Goal: Task Accomplishment & Management: Manage account settings

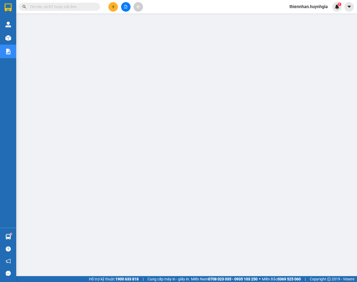
click at [49, 11] on div "Kết quả tìm kiếm ( 0 ) Bộ lọc No Data" at bounding box center [52, 6] width 105 height 9
click at [47, 6] on input "text" at bounding box center [62, 7] width 64 height 6
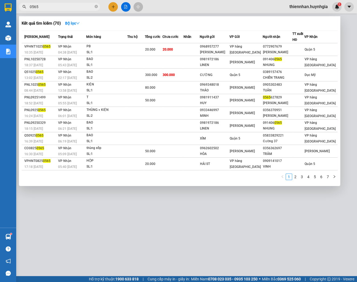
click at [265, 233] on div at bounding box center [178, 141] width 357 height 282
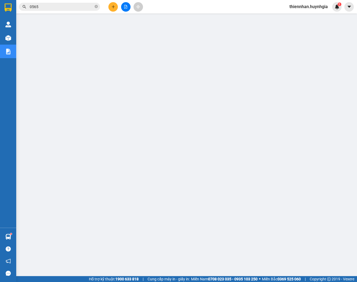
click at [42, 5] on input "0565" at bounding box center [62, 7] width 64 height 6
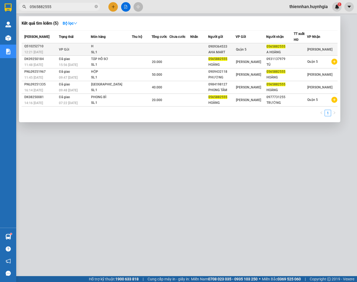
type input "0565882555"
click at [235, 47] on div "0909364533" at bounding box center [221, 47] width 27 height 6
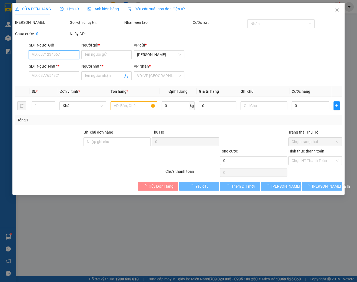
type input "0909364533"
type input "AHA MART"
type input "0565882555"
type input "A HOÀNG"
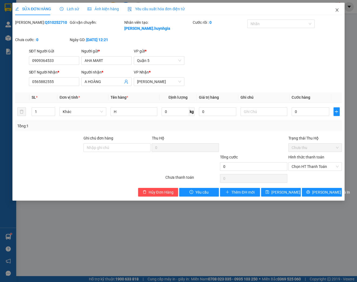
click at [338, 10] on icon "close" at bounding box center [337, 10] width 4 height 4
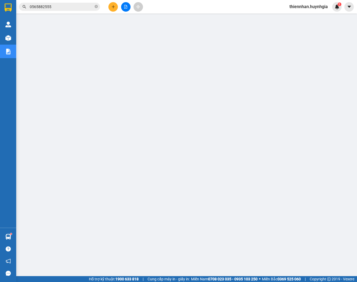
click at [63, 8] on input "0565882555" at bounding box center [62, 7] width 64 height 6
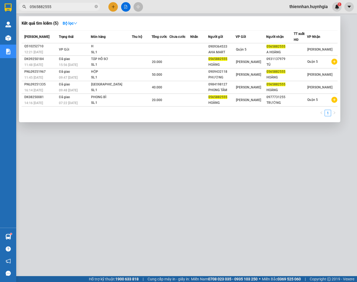
click at [294, 148] on div at bounding box center [178, 141] width 357 height 282
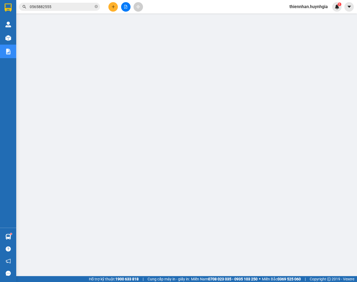
click at [69, 5] on input "0565882555" at bounding box center [62, 7] width 64 height 6
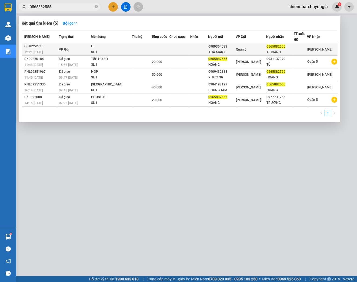
click at [264, 52] on div "Quận 5" at bounding box center [251, 49] width 30 height 6
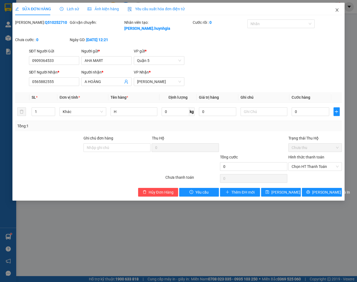
click at [334, 10] on span "Close" at bounding box center [336, 10] width 15 height 15
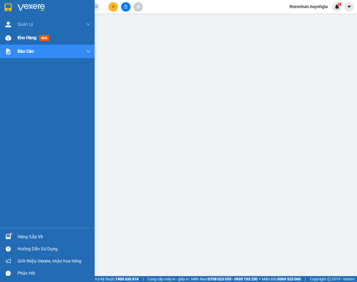
click at [6, 37] on img at bounding box center [8, 38] width 6 height 6
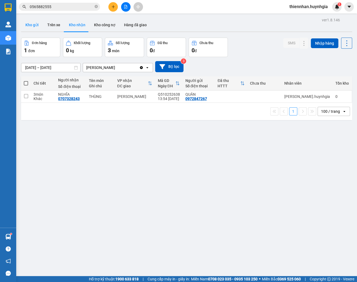
click at [32, 26] on button "Kho gửi" at bounding box center [32, 24] width 22 height 13
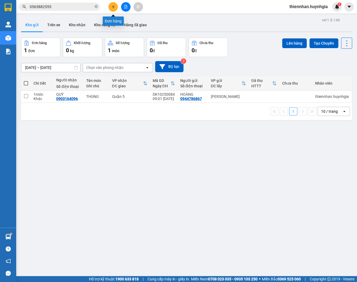
click at [113, 8] on icon "plus" at bounding box center [113, 7] width 4 height 4
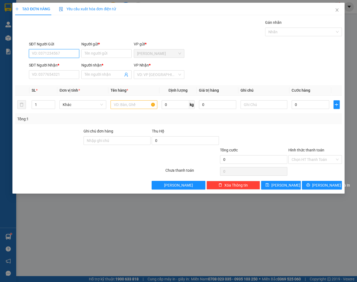
click at [54, 53] on input "SĐT Người Gửi" at bounding box center [54, 53] width 50 height 9
click at [46, 52] on input "0" at bounding box center [54, 53] width 50 height 9
type input "0985565365"
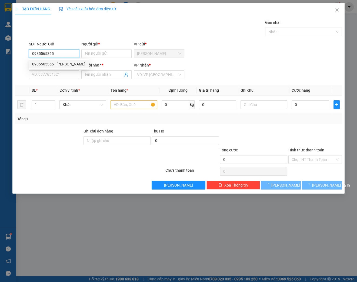
click at [60, 65] on div "0985565365 - HUYỀN" at bounding box center [58, 64] width 53 height 6
type input "HUYỀN"
type input "0333740731"
type input "CHỊ LUÂN"
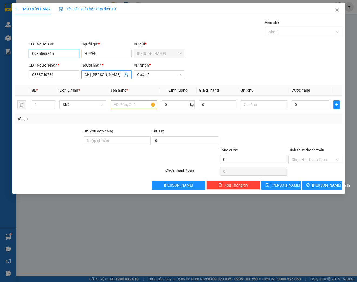
type input "0985565365"
drag, startPoint x: 106, startPoint y: 74, endPoint x: 82, endPoint y: 77, distance: 24.2
click at [82, 77] on span "CHỊ LUÂN" at bounding box center [106, 74] width 50 height 9
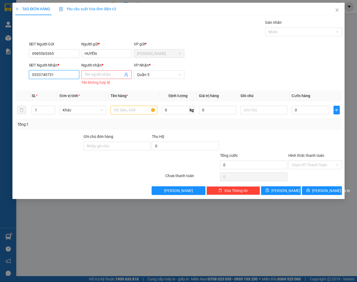
drag, startPoint x: 66, startPoint y: 75, endPoint x: 1, endPoint y: 75, distance: 65.1
click at [0, 75] on html "Kết quả tìm kiếm ( 5 ) Bộ lọc Mã ĐH Trạng thái Món hàng Thu hộ Tổng cước Chưa c…" at bounding box center [178, 141] width 357 height 282
click at [153, 75] on span "Quận 5" at bounding box center [159, 74] width 44 height 8
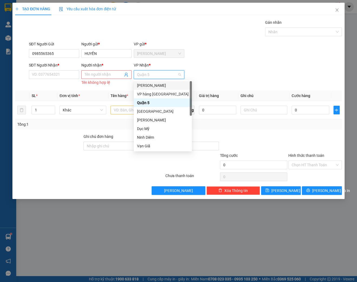
click at [151, 85] on div "[PERSON_NAME]" at bounding box center [163, 85] width 52 height 6
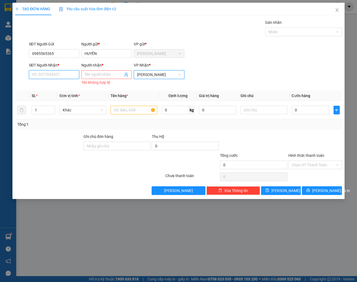
click at [57, 78] on input "SĐT Người Nhận *" at bounding box center [54, 74] width 50 height 9
type input "0984402856"
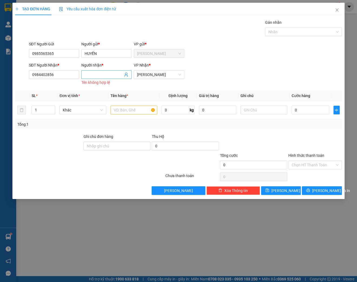
click at [91, 75] on input "Người nhận *" at bounding box center [104, 75] width 38 height 6
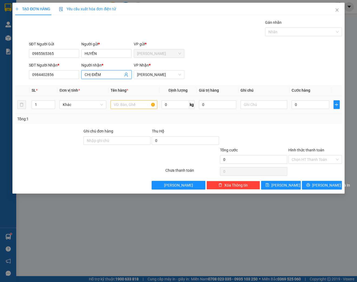
type input "CHỊ ĐIỂM"
click at [130, 105] on input "text" at bounding box center [133, 104] width 47 height 9
drag, startPoint x: 41, startPoint y: 104, endPoint x: 29, endPoint y: 106, distance: 11.8
click at [28, 105] on tr "1 Khác 0 kg 0 0" at bounding box center [178, 105] width 327 height 18
type input "2"
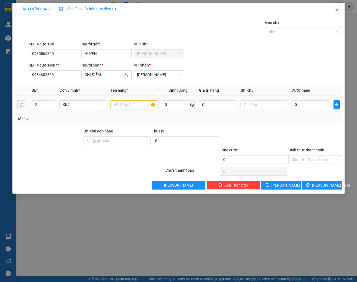
click at [121, 106] on input "text" at bounding box center [133, 104] width 47 height 9
click at [112, 103] on input "THÙNG" at bounding box center [133, 104] width 47 height 9
type input "2 THÙNG"
click at [324, 185] on span "Lưu và In" at bounding box center [331, 185] width 38 height 6
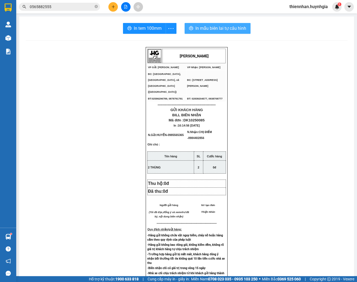
click at [214, 33] on button "In mẫu biên lai tự cấu hình" at bounding box center [217, 28] width 66 height 11
click at [148, 28] on span "In tem 100mm" at bounding box center [148, 28] width 28 height 7
click at [172, 30] on div "In tem 100mm" at bounding box center [150, 28] width 56 height 11
click at [160, 39] on div "In tem 100mm theo số lượng (2)" at bounding box center [145, 40] width 54 height 6
click at [139, 26] on span "In tem 100mm" at bounding box center [148, 28] width 28 height 7
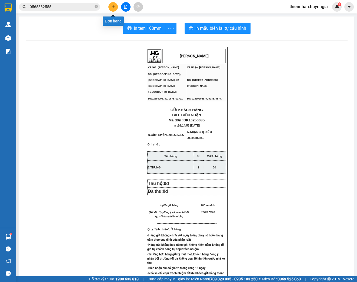
click at [114, 8] on icon "plus" at bounding box center [113, 7] width 4 height 4
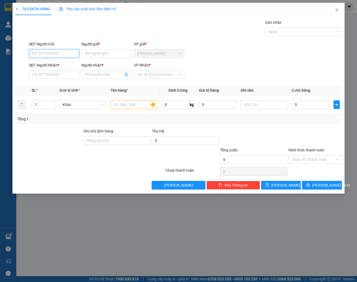
click at [59, 51] on input "SĐT Người Gửi" at bounding box center [54, 53] width 50 height 9
type input "0383696389"
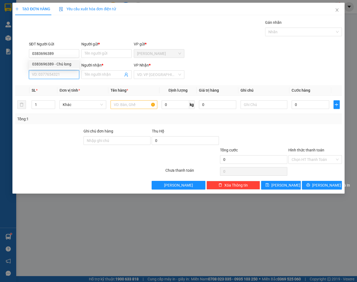
click at [64, 74] on input "SĐT Người Nhận *" at bounding box center [54, 74] width 50 height 9
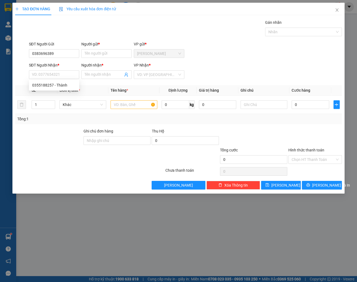
click at [68, 61] on form "SĐT Người Gửi 0383696389 Người gửi * Tên người gửi VP gửi * Diên Khánh SĐT Ngườ…" at bounding box center [178, 61] width 327 height 40
click at [62, 52] on input "0383696389" at bounding box center [54, 53] width 50 height 9
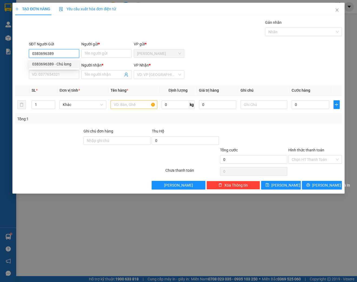
drag, startPoint x: 57, startPoint y: 65, endPoint x: 55, endPoint y: 67, distance: 3.3
click at [57, 65] on div "0383696389 - Chú long" at bounding box center [54, 64] width 44 height 6
type input "Chú long"
type input "0355188257"
type input "Thành"
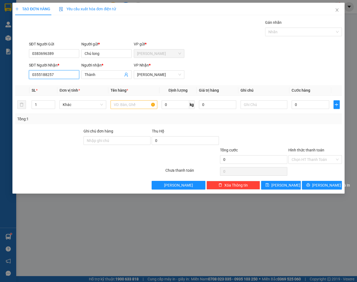
click at [63, 77] on input "0355188257" at bounding box center [54, 74] width 50 height 9
click at [138, 90] on th "Tên hàng *" at bounding box center [133, 90] width 51 height 11
click at [131, 104] on input "text" at bounding box center [133, 104] width 47 height 9
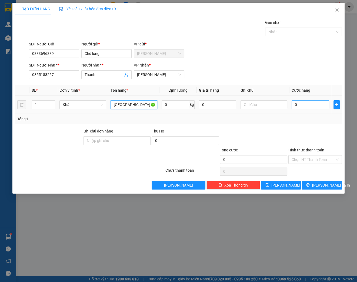
type input "[GEOGRAPHIC_DATA]"
click at [307, 104] on input "0" at bounding box center [310, 104] width 38 height 9
type input "4"
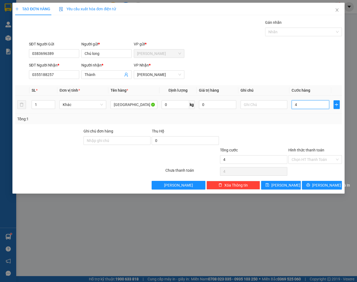
type input "40"
type input "400"
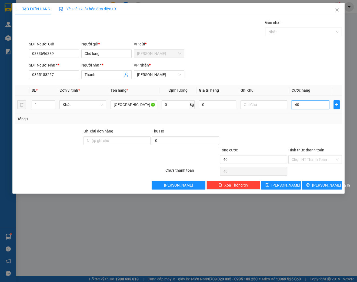
type input "400"
type input "4.000"
type input "40.000"
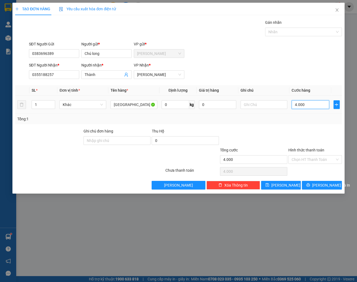
type input "40.000"
click at [296, 162] on input "Hình thức thanh toán" at bounding box center [312, 159] width 43 height 8
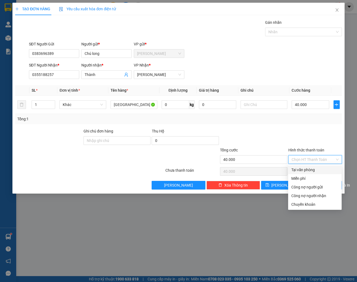
click at [307, 172] on div "Tại văn phòng" at bounding box center [314, 170] width 47 height 6
type input "0"
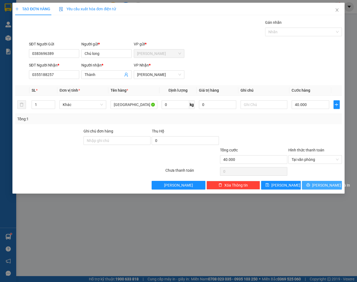
click at [314, 182] on button "Lưu và In" at bounding box center [322, 185] width 40 height 9
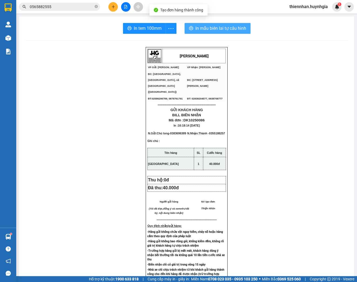
click at [198, 25] on span "In mẫu biên lai tự cấu hình" at bounding box center [220, 28] width 51 height 7
click at [149, 28] on span "In tem 100mm" at bounding box center [148, 28] width 28 height 7
click at [210, 33] on button "In mẫu biên lai tự cấu hình" at bounding box center [217, 28] width 66 height 11
click at [218, 27] on span "In mẫu biên lai tự cấu hình" at bounding box center [220, 28] width 51 height 7
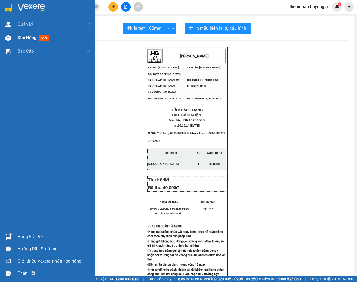
click at [9, 38] on img at bounding box center [8, 38] width 6 height 6
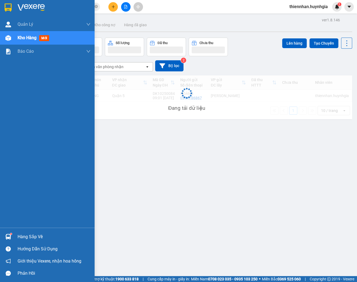
drag, startPoint x: 24, startPoint y: 39, endPoint x: 29, endPoint y: 38, distance: 5.2
click at [24, 39] on span "Kho hàng" at bounding box center [27, 37] width 19 height 5
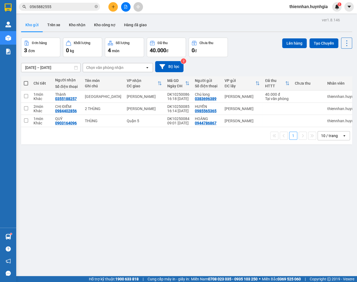
click at [214, 16] on div "ver 1.8.146 Kho gửi Trên xe Kho nhận Kho công nợ Hàng đã giao Đơn hàng 3 đơn Kh…" at bounding box center [186, 157] width 335 height 282
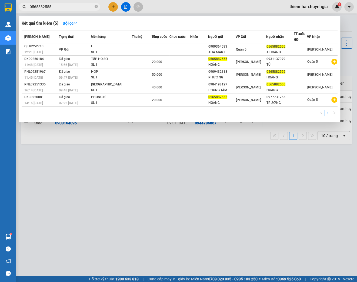
drag, startPoint x: 42, startPoint y: 7, endPoint x: 28, endPoint y: 6, distance: 14.6
click at [28, 6] on span "0565882555" at bounding box center [59, 7] width 81 height 8
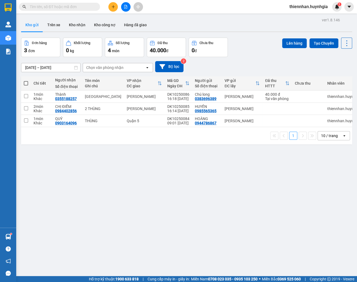
click at [116, 8] on button at bounding box center [112, 6] width 9 height 9
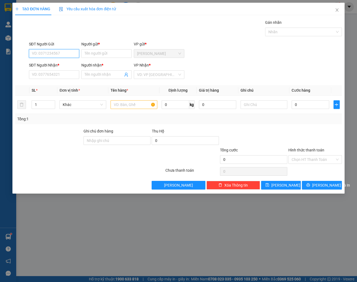
drag, startPoint x: 45, startPoint y: 49, endPoint x: 73, endPoint y: 32, distance: 33.1
click at [45, 49] on div "SĐT Người Gửi VD: 0371234567" at bounding box center [54, 50] width 50 height 19
click at [35, 53] on input "SĐT Người Gửi" at bounding box center [54, 53] width 50 height 9
type input "0777558545"
click at [51, 65] on div "0777558545 - THANH HUY" at bounding box center [62, 64] width 61 height 6
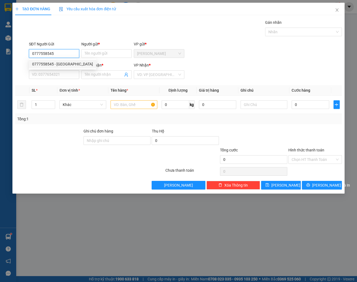
type input "[PERSON_NAME]"
type input "0384550079"
type input "XUÂN THƯƠNG"
type input "0777558545"
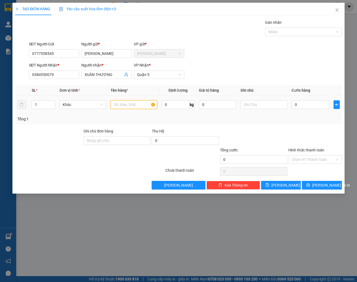
click at [135, 102] on input "text" at bounding box center [133, 104] width 47 height 9
type input "7"
click at [154, 111] on td "5 HỘP SÀN DÀI 3M,P CATOLAL" at bounding box center [133, 105] width 51 height 18
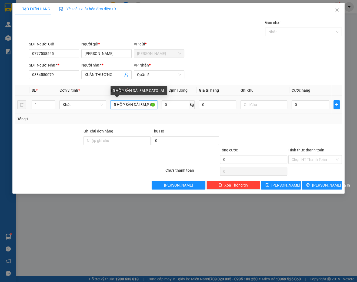
click at [147, 104] on input "5 HỘP SÀN DÀI 3M,P CATOLAL" at bounding box center [133, 104] width 47 height 9
drag, startPoint x: 144, startPoint y: 105, endPoint x: 136, endPoint y: 105, distance: 7.6
click at [136, 105] on input "5 HỘP SÀN DÀI 3M,P CATOLAL,7 HỘP NGÁN" at bounding box center [133, 104] width 47 height 9
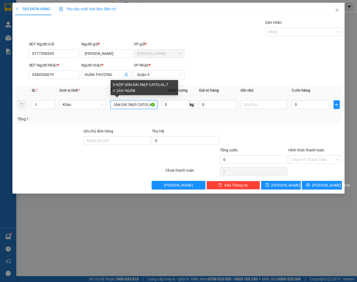
drag, startPoint x: 112, startPoint y: 105, endPoint x: 142, endPoint y: 106, distance: 30.0
click at [144, 104] on input "5 HỘP SÀN DÀI 3M,P CATOLAL,7 H.SÀN NGÁN" at bounding box center [133, 104] width 47 height 9
click at [121, 105] on input "5 HỘP SÀN DÀI 3M,P CATOLAL,7 H.SÀN NGÁN" at bounding box center [133, 104] width 47 height 9
drag, startPoint x: 119, startPoint y: 104, endPoint x: 137, endPoint y: 105, distance: 18.1
click at [136, 103] on input "5 HỘP SÀN DÀI 3M,P CATOLAL,7 H.SÀN NGÁN" at bounding box center [133, 104] width 47 height 9
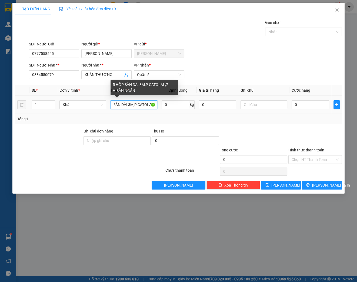
drag, startPoint x: 137, startPoint y: 105, endPoint x: 145, endPoint y: 107, distance: 8.0
click at [140, 105] on input "5 HỘP SÀN DÀI 3M,P CATOLAL,7 H.SÀN NGÁN" at bounding box center [133, 104] width 47 height 9
drag, startPoint x: 123, startPoint y: 105, endPoint x: 115, endPoint y: 106, distance: 8.1
click at [122, 105] on input "5 HỘP SÀN DÀI 3M,P CATOLAL,7 H.SÀN NGÁN" at bounding box center [133, 104] width 47 height 9
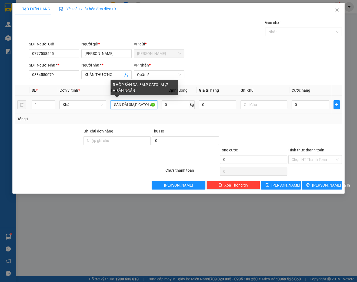
drag, startPoint x: 134, startPoint y: 104, endPoint x: 128, endPoint y: 106, distance: 6.2
click at [128, 106] on input "5 HỘP SÀN DÀI 3M,P CATOLAL,7 H.SÀN NGÁN" at bounding box center [133, 104] width 47 height 9
click at [122, 104] on input "5 HỘP SÀN DÀI,P CATOLAL,7 H.SÀN NGÁN" at bounding box center [133, 104] width 47 height 9
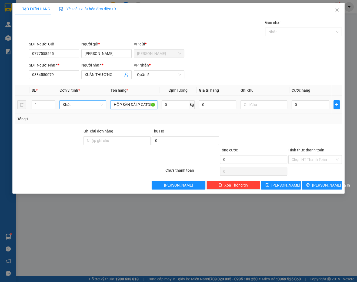
scroll to position [0, 0]
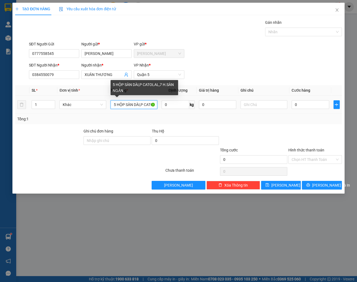
drag, startPoint x: 126, startPoint y: 103, endPoint x: 119, endPoint y: 104, distance: 7.2
click at [119, 104] on input "5 HỘP SÀN DÀI,P CATOLAL,7 H.SÀN NGÁN" at bounding box center [133, 104] width 47 height 9
click at [130, 106] on input "5 H.SÀN DÀI,P CATOLAL,7 H.SÀN NGÁN" at bounding box center [133, 104] width 47 height 9
click at [136, 104] on input "5 H.SÀN DÀI,P CATOLAL,7 H.SÀN NGÁN" at bounding box center [133, 104] width 47 height 9
click at [139, 103] on input "5 H.SÀN DÀI,9 CATOLAL,7 H.SÀN NGÁN" at bounding box center [133, 104] width 47 height 9
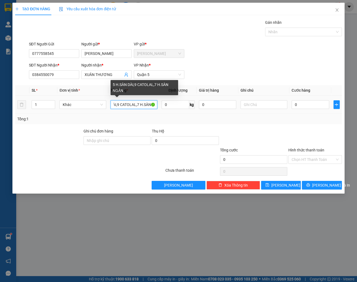
scroll to position [0, 21]
click at [129, 104] on input "5 H.SÀN DÀI,9 CATOLAL,7 H.SÀN NGÁN" at bounding box center [133, 104] width 47 height 9
click at [145, 105] on input "5 H.SÀN DÀI,9 CATOLO,7 H.SÀN NGÁN" at bounding box center [133, 104] width 47 height 9
click at [151, 105] on input "5 H.SÀN DÀI,9 CATOLO,7 H.SÀN NGÁN" at bounding box center [133, 104] width 47 height 9
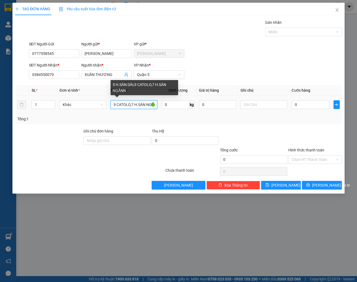
scroll to position [0, 25]
click at [148, 106] on input "5 H.SÀN DÀI,9 CATOLO,7 H.SÀN NGẮNN" at bounding box center [133, 104] width 47 height 9
click at [127, 105] on input "5 H.SÀN DÀI,9 CATOLO,7 H.SÀN NGẮNN" at bounding box center [133, 104] width 47 height 9
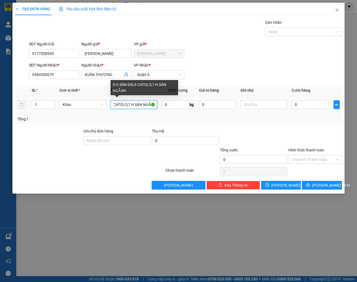
click at [132, 104] on input "5 H.SÀN DÀI,9 CATOLO,7 H.SÀN NGẮNN" at bounding box center [133, 104] width 47 height 9
click at [130, 104] on input "5 H.SÀN DÀI,9 CATOLO,7 H.SÀN NGẮNN" at bounding box center [133, 104] width 47 height 9
click at [147, 105] on input "5 H.SÀN DÀI,9 CATOLO,7 H.SÀN NGẮNN" at bounding box center [133, 104] width 47 height 9
click at [125, 105] on input "5 H.SÀN DÀI,9 CATOLO,7 H.SÀN NGẮNN" at bounding box center [133, 104] width 47 height 9
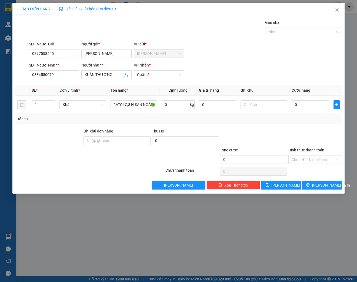
scroll to position [0, 0]
click at [169, 116] on div "Tổng: 1" at bounding box center [178, 119] width 322 height 6
click at [43, 104] on input "1" at bounding box center [43, 104] width 23 height 8
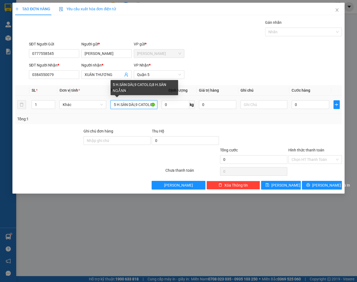
click at [115, 105] on input "5 H.SÀN DÀI,9 CATOLO,8 H.SÀN NGẮNN" at bounding box center [133, 104] width 47 height 9
drag, startPoint x: 129, startPoint y: 104, endPoint x: 137, endPoint y: 104, distance: 7.8
click at [130, 104] on input "5 H.SÀN DÀI,9 CATOLO,8 H.SÀN NGẮNN" at bounding box center [133, 104] width 47 height 9
click at [140, 104] on input "5 H.SÀN DÀI,9 CATOLO,8 H.SÀN NGẮNN" at bounding box center [133, 104] width 47 height 9
click at [146, 105] on input "5 H.SÀN DÀI,9 CATOLO,8 H.SÀN NGẮNN" at bounding box center [133, 104] width 47 height 9
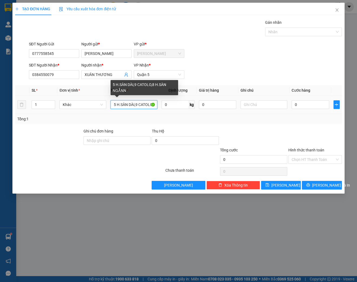
click at [116, 106] on input "5 H.SÀN DÀI,9 CATOLO,8 H.SÀN NGẮNN" at bounding box center [133, 104] width 47 height 9
click at [130, 104] on input "5 H.SÀN DÀI,9 CATOLO,8 H.SÀN NGẮNN" at bounding box center [133, 104] width 47 height 9
drag, startPoint x: 140, startPoint y: 105, endPoint x: 150, endPoint y: 105, distance: 9.2
click at [142, 105] on input "5 H.SÀN DÀI,9 CATOLO,8 H.SÀN NGẮNN" at bounding box center [133, 104] width 47 height 9
click at [139, 103] on input "5 H.SÀN DÀI,9 CATOLO,8 H.SÀN NGẮNN" at bounding box center [133, 104] width 47 height 9
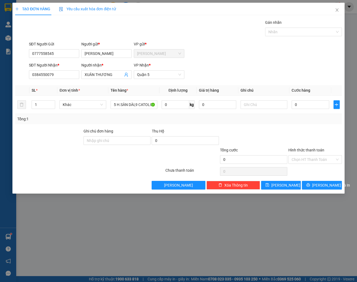
click at [110, 121] on div "Tổng: 1" at bounding box center [77, 119] width 121 height 6
click at [138, 121] on div "Tổng: 1" at bounding box center [77, 119] width 121 height 6
click at [203, 23] on div "Gán nhãn Nhãn" at bounding box center [185, 28] width 315 height 19
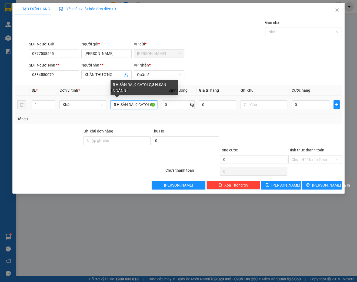
click at [134, 106] on input "5 H.SÀN DÀI,9 CATOLO,8 H.SÀN NGẮNN" at bounding box center [133, 104] width 47 height 9
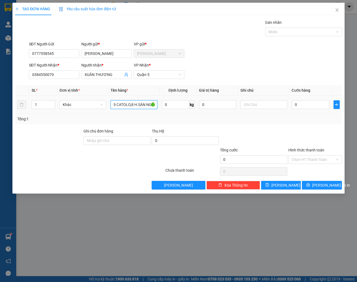
scroll to position [0, 27]
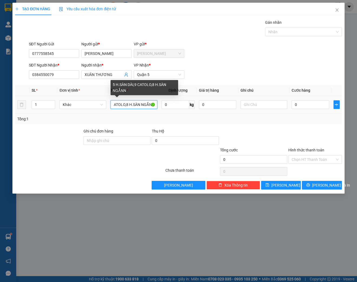
click at [127, 105] on input "5 H.SÀN DÀI,9 CATOLO,8 H.SÀN NGẮNN" at bounding box center [133, 104] width 47 height 9
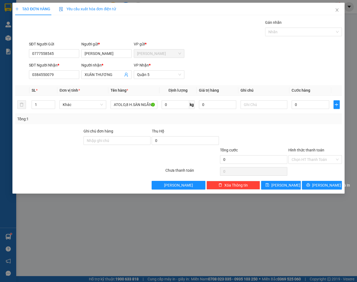
scroll to position [0, 0]
click at [239, 60] on form "SĐT Người Gửi 0777558545 Người gửi * THANH HUY VP gửi * Diên Khánh SĐT Người Nh…" at bounding box center [178, 61] width 327 height 40
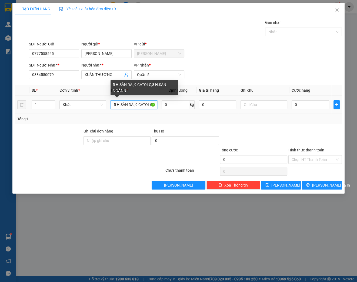
click at [145, 106] on input "5 H.SÀN DÀI,9 CATOLO,8 H.SÀN NGẮNN" at bounding box center [133, 104] width 47 height 9
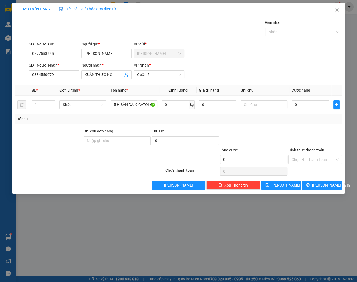
click at [251, 71] on div "SĐT Người Nhận * 0384550079 Người nhận * XUÂN THƯƠNG VP Nhận * Quận 5" at bounding box center [185, 71] width 315 height 19
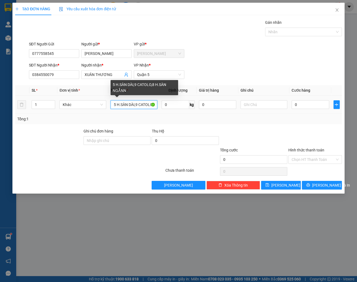
click at [147, 104] on input "5 H.SÀN DÀI,9 CATOLO,8 H.SÀN NGẮNN" at bounding box center [133, 104] width 47 height 9
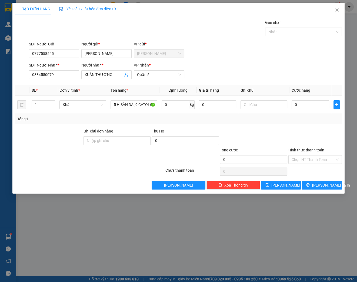
drag, startPoint x: 117, startPoint y: 220, endPoint x: 123, endPoint y: 209, distance: 12.0
click at [118, 219] on div "TẠO ĐƠN HÀNG Yêu cầu xuất hóa đơn điện tử Transit Pickup Surcharge Ids Transit …" at bounding box center [178, 141] width 357 height 282
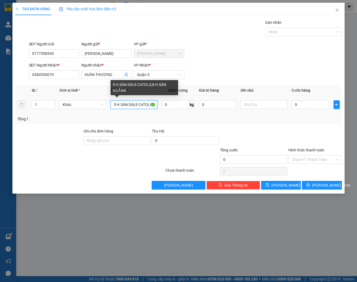
click at [137, 105] on input "5 H.SÀN DÀI,9 CATOLO,8 H.SÀN NGẮNN" at bounding box center [133, 104] width 47 height 9
click at [139, 104] on input "5 H.SÀN DÀI,9 CATOLO,8 H.SÀN NGẮNN" at bounding box center [133, 104] width 47 height 9
click at [127, 104] on input "5 H.SÀN DÀI,9 CATOLO,8 H.SÀN NGẮNN" at bounding box center [133, 104] width 47 height 9
click at [145, 104] on input "5 H.SÀN DÀI,9 CATOLO,8 H.SÀN NGẮNN" at bounding box center [133, 104] width 47 height 9
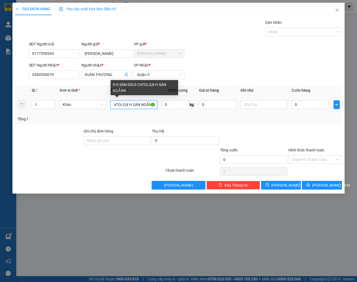
click at [127, 106] on input "5 H.SÀN DÀI,9 CATOLO,8 H.SÀN NGẮNN" at bounding box center [133, 104] width 47 height 9
click at [121, 106] on input "5 H.SÀN DÀI,9 CATOLO,7 H.SÀN NGẮNN" at bounding box center [133, 104] width 47 height 9
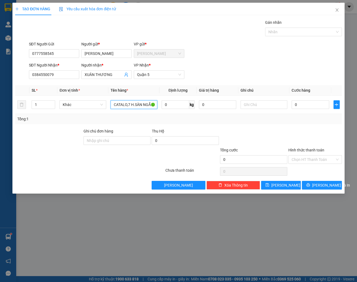
type input "5 H.SÀN DÀI,9 CATALO,7 H.SÀN NGẮNN"
click at [203, 114] on div "Tổng: 1" at bounding box center [178, 119] width 327 height 10
click at [166, 193] on div "TẠO ĐƠN HÀNG Yêu cầu xuất hóa đơn điện tử Transit Pickup Surcharge Ids Transit …" at bounding box center [178, 98] width 332 height 191
drag, startPoint x: 205, startPoint y: 53, endPoint x: 216, endPoint y: 46, distance: 12.2
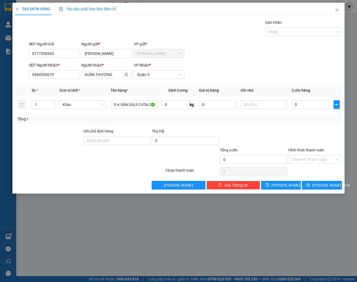
click at [206, 52] on div "SĐT Người Gửi 0777558545 Người gửi * THANH HUY VP gửi * Diên Khánh" at bounding box center [185, 50] width 315 height 19
click at [197, 26] on div "Gán nhãn Nhãn" at bounding box center [185, 28] width 315 height 19
click at [280, 68] on div "SĐT Người Nhận * 0384550079 Người nhận * XUÂN THƯƠNG VP Nhận * Quận 5" at bounding box center [185, 71] width 315 height 19
click at [350, 40] on div "TẠO ĐƠN HÀNG Yêu cầu xuất hóa đơn điện tử Transit Pickup Surcharge Ids Transit …" at bounding box center [178, 141] width 357 height 282
click at [297, 103] on input "0" at bounding box center [310, 104] width 38 height 9
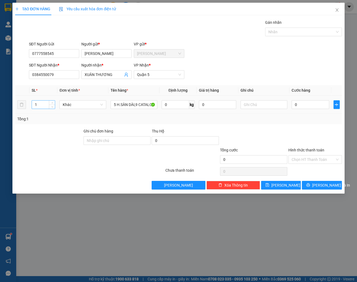
click at [44, 105] on input "1" at bounding box center [43, 104] width 23 height 8
click at [295, 104] on input "0" at bounding box center [310, 104] width 38 height 9
type input "8"
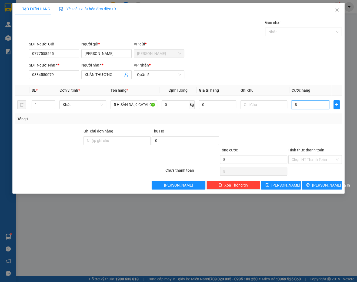
type input "82"
type input "820"
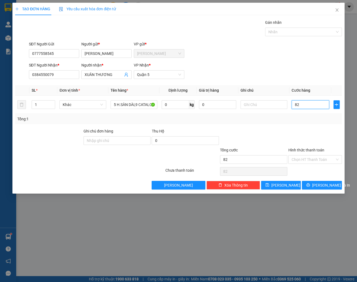
type input "820"
type input "8.200"
type input "82.000"
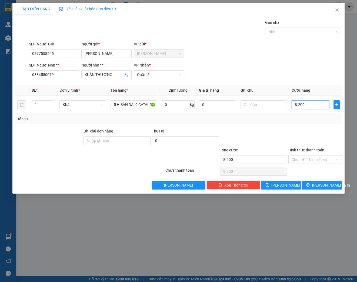
type input "82.000"
type input "820.000"
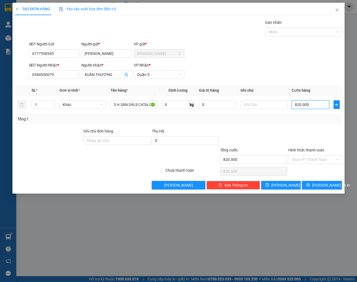
type input "820.000"
click at [325, 122] on div "Tổng: 1" at bounding box center [178, 119] width 327 height 10
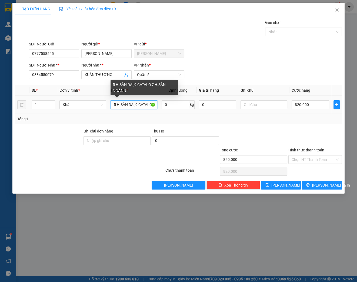
click at [139, 105] on input "5 H.SÀN DÀI,9 CATALO,7 H.SÀN NGẮNN" at bounding box center [133, 104] width 47 height 9
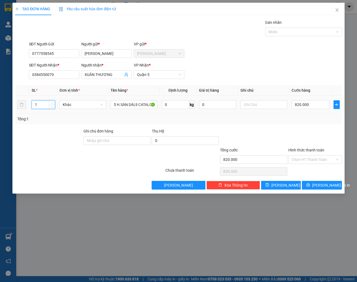
drag, startPoint x: 43, startPoint y: 105, endPoint x: 30, endPoint y: 103, distance: 12.8
click at [30, 103] on td "1" at bounding box center [43, 105] width 28 height 18
click at [311, 159] on input "Hình thức thanh toán" at bounding box center [312, 159] width 43 height 8
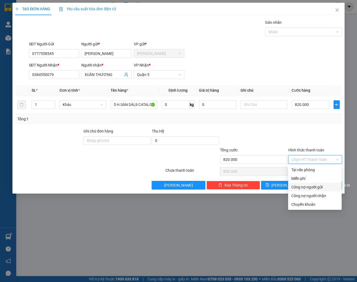
click at [311, 187] on div "Công nợ người gửi" at bounding box center [314, 187] width 47 height 6
type input "0"
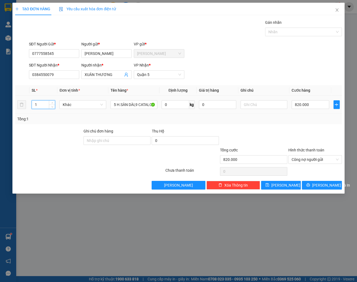
click at [42, 105] on input "1" at bounding box center [43, 104] width 23 height 8
type input "21"
click at [269, 121] on div "Tổng: 21" at bounding box center [178, 119] width 327 height 10
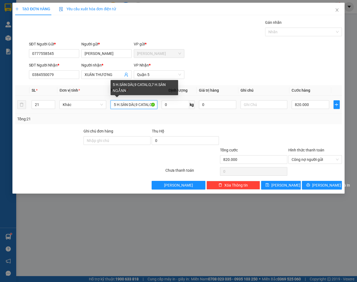
click at [145, 105] on input "5 H.SÀN DÀI,9 CATALO,7 H.SÀN NGẮNN" at bounding box center [133, 104] width 47 height 9
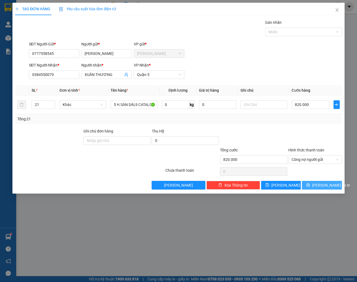
click at [318, 187] on span "Lưu và In" at bounding box center [331, 185] width 38 height 6
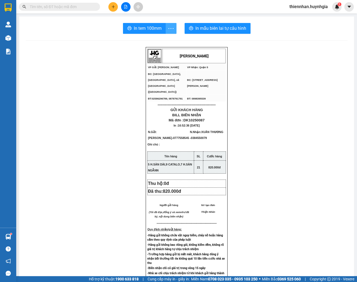
click at [168, 28] on icon "more" at bounding box center [170, 28] width 5 height 1
click at [159, 38] on div "In tem 100mm theo số lượng (21)" at bounding box center [143, 40] width 56 height 6
click at [153, 27] on span "In tem 100mm" at bounding box center [148, 28] width 28 height 7
click at [110, 11] on div at bounding box center [125, 6] width 41 height 9
click at [112, 7] on icon "plus" at bounding box center [113, 7] width 4 height 4
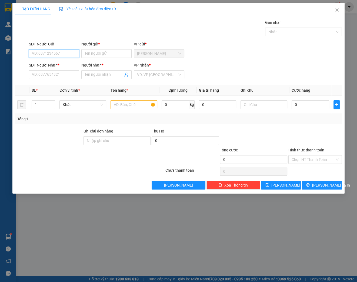
click at [58, 51] on input "SĐT Người Gửi" at bounding box center [54, 53] width 50 height 9
click at [53, 65] on div "0944786867 - HOÀNG" at bounding box center [58, 64] width 53 height 6
type input "0944786867"
type input "HOÀNG"
type input "0903164096"
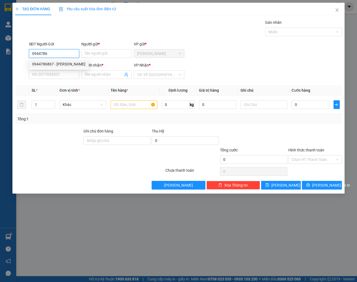
type input "QUÝ"
type input "0944786867"
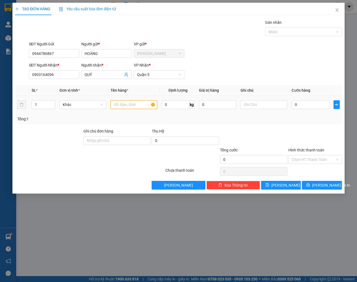
click at [140, 104] on input "text" at bounding box center [133, 104] width 47 height 9
type input "THÙNG"
click at [306, 161] on input "Hình thức thanh toán" at bounding box center [312, 159] width 43 height 8
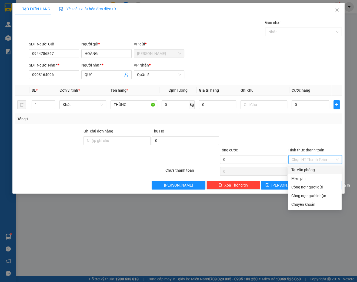
click at [310, 133] on div at bounding box center [315, 137] width 55 height 19
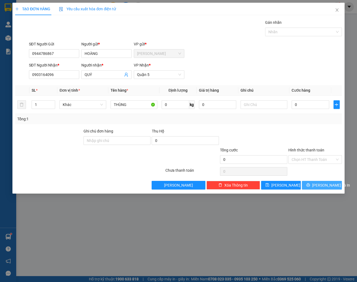
click at [324, 185] on span "Lưu và In" at bounding box center [331, 185] width 38 height 6
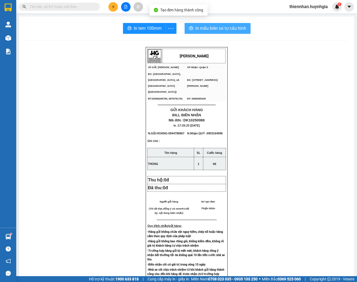
click at [217, 31] on span "In mẫu biên lai tự cấu hình" at bounding box center [220, 28] width 51 height 7
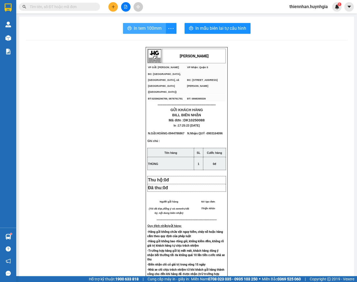
click at [148, 28] on span "In tem 100mm" at bounding box center [148, 28] width 28 height 7
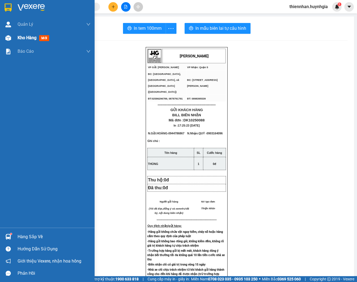
click at [8, 38] on img at bounding box center [8, 38] width 6 height 6
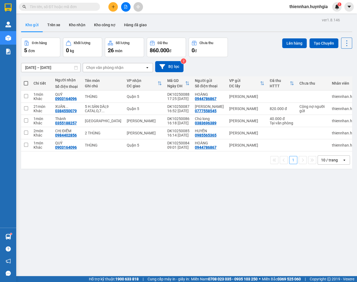
click at [306, 218] on div "ver 1.8.146 Kho gửi Trên xe Kho nhận Kho công nợ Hàng đã giao Đơn hàng 5 đơn Kh…" at bounding box center [186, 157] width 335 height 282
click at [307, 123] on icon at bounding box center [309, 121] width 4 height 4
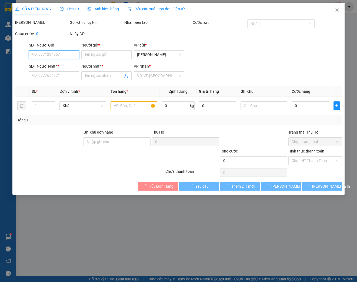
type input "0383696389"
type input "Chú long"
type input "0355188257"
type input "Thành"
type input "40.000"
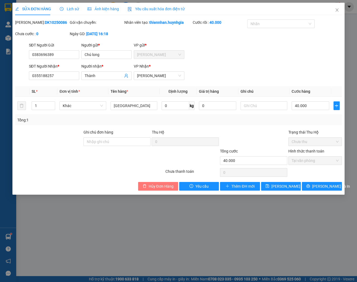
click at [156, 189] on span "Hủy Đơn Hàng" at bounding box center [161, 186] width 25 height 6
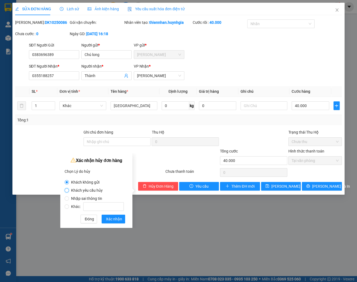
click at [68, 189] on input "Khách yêu cầu hủy" at bounding box center [67, 190] width 4 height 4
radio input "true"
radio input "false"
click at [112, 220] on span "Xác nhận" at bounding box center [114, 219] width 16 height 6
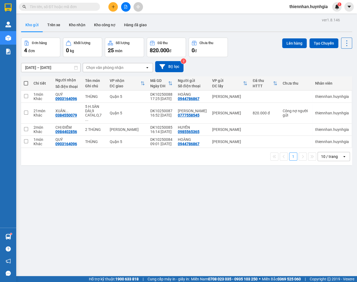
click at [112, 6] on icon "plus" at bounding box center [113, 7] width 4 height 4
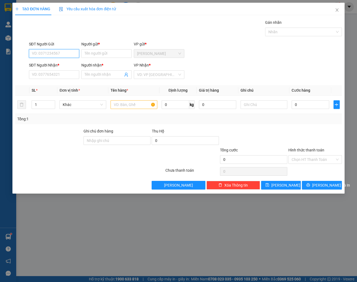
click at [59, 51] on input "SĐT Người Gửi" at bounding box center [54, 53] width 50 height 9
type input "0394971299"
click at [48, 65] on div "0394971299 - HOÀ" at bounding box center [54, 64] width 44 height 6
type input "HOÀ"
type input "0344866490"
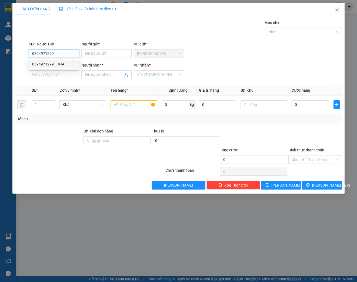
type input "ĐẠT"
type input "0394971299"
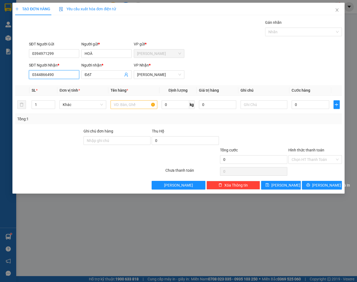
drag, startPoint x: 58, startPoint y: 72, endPoint x: 24, endPoint y: 75, distance: 34.7
click at [24, 75] on div "SĐT Người Nhận * 0344866490 0344866490 Người nhận * ĐẠT VP Nhận * Phạm Ngũ Lão" at bounding box center [179, 71] width 328 height 19
drag, startPoint x: 79, startPoint y: 75, endPoint x: 75, endPoint y: 75, distance: 4.1
click at [75, 75] on div "SĐT Người Nhận * 0344866490 Người nhận * ĐẠT ĐẠT VP Nhận * Phạm Ngũ Lão" at bounding box center [185, 71] width 315 height 19
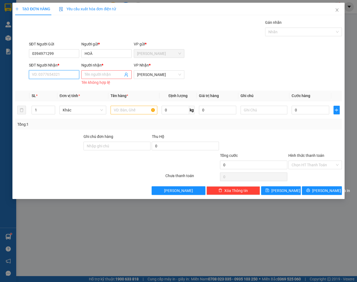
drag, startPoint x: 52, startPoint y: 74, endPoint x: 12, endPoint y: 74, distance: 40.2
click at [12, 74] on div "TẠO ĐƠN HÀNG Yêu cầu xuất hóa đơn điện tử Transit Pickup Surcharge Ids Transit …" at bounding box center [178, 141] width 357 height 282
click at [43, 93] on div "0399881335 - THẢO" at bounding box center [54, 94] width 44 height 6
type input "0399881335"
type input "THẢO"
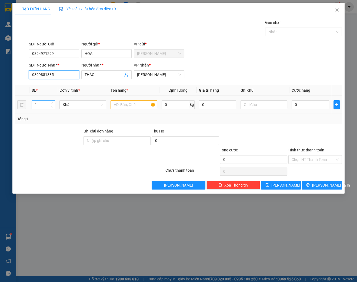
type input "0399881335"
drag, startPoint x: 36, startPoint y: 105, endPoint x: 28, endPoint y: 107, distance: 8.8
click at [27, 107] on tr "1 Khác 0 kg 0 0" at bounding box center [178, 105] width 327 height 18
type input "2"
click at [138, 102] on input "text" at bounding box center [133, 104] width 47 height 9
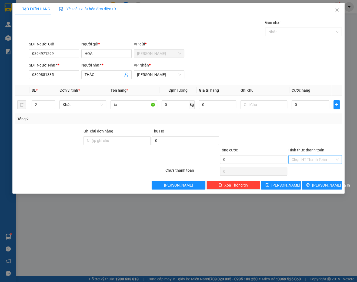
click at [303, 160] on input "Hình thức thanh toán" at bounding box center [312, 159] width 43 height 8
drag, startPoint x: 121, startPoint y: 106, endPoint x: 115, endPoint y: 106, distance: 5.9
click at [115, 106] on input "tx" at bounding box center [133, 104] width 47 height 9
type input "t"
type input "[GEOGRAPHIC_DATA]"
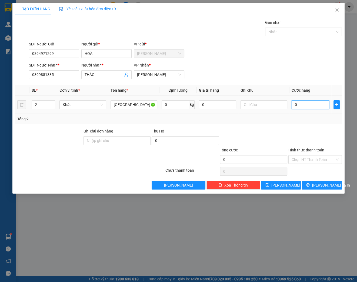
click at [300, 105] on input "0" at bounding box center [310, 104] width 38 height 9
type input "1"
type input "10"
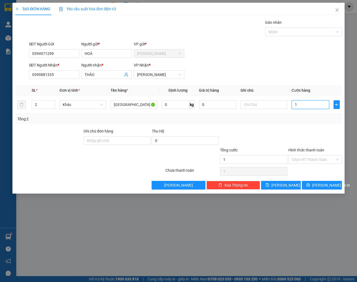
type input "10"
type input "100"
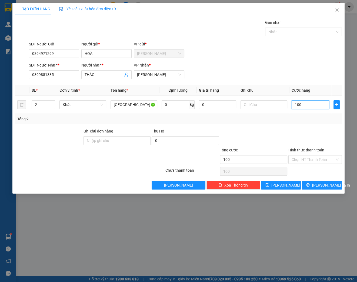
type input "1.000"
type input "10.000"
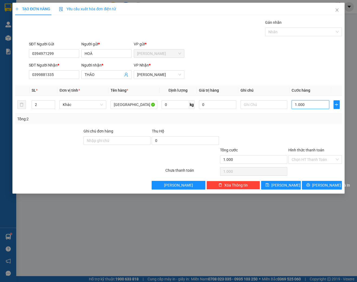
type input "10.000"
type input "100.000"
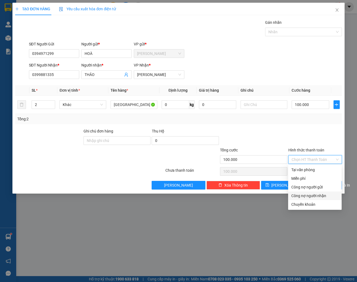
click at [299, 158] on input "Hình thức thanh toán" at bounding box center [312, 159] width 43 height 8
click at [299, 170] on div "Tại văn phòng" at bounding box center [314, 170] width 47 height 6
type input "0"
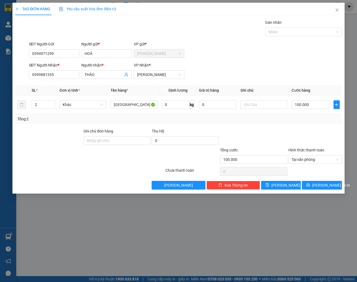
click at [323, 189] on div "TẠO ĐƠN HÀNG Yêu cầu xuất hóa đơn điện tử Transit Pickup Surcharge Ids Transit …" at bounding box center [178, 98] width 332 height 191
click at [325, 185] on span "Lưu và In" at bounding box center [331, 185] width 38 height 6
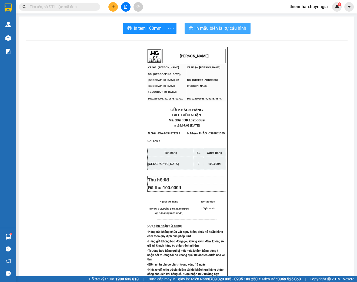
click at [219, 27] on span "In mẫu biên lai tự cấu hình" at bounding box center [220, 28] width 51 height 7
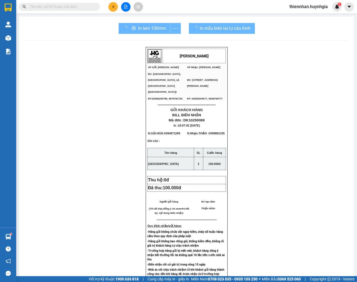
click at [153, 30] on div "In tem 100mm" at bounding box center [150, 28] width 62 height 11
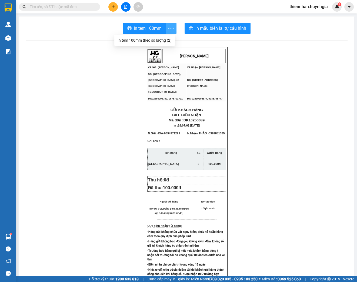
click at [172, 26] on icon "more" at bounding box center [170, 28] width 7 height 7
click at [163, 40] on div "In tem 100mm theo số lượng (2)" at bounding box center [144, 40] width 54 height 6
click at [152, 30] on span "In tem 100mm" at bounding box center [148, 28] width 28 height 7
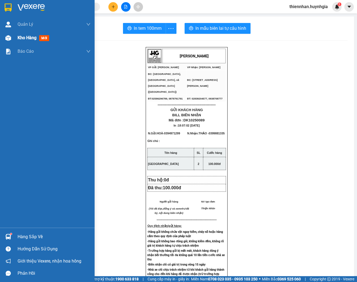
click at [11, 37] on div at bounding box center [8, 37] width 9 height 9
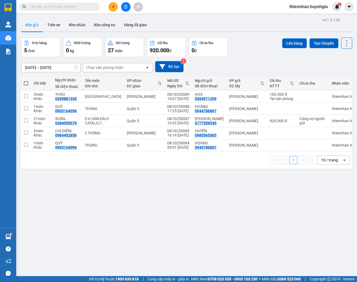
click at [64, 8] on input "text" at bounding box center [62, 7] width 64 height 6
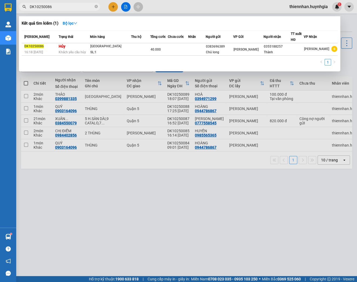
click at [69, 6] on input "DK10250086" at bounding box center [62, 7] width 64 height 6
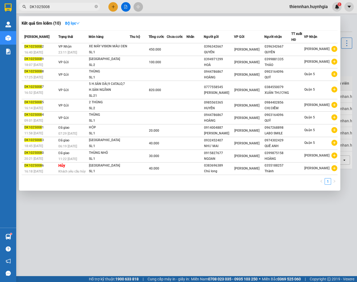
type input "DK10250085"
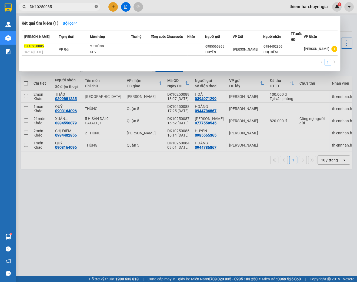
click at [95, 7] on icon "close-circle" at bounding box center [96, 6] width 3 height 3
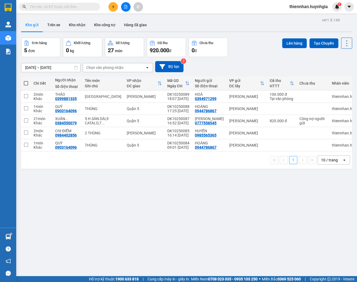
click at [105, 213] on div "ver 1.8.146 Kho gửi Trên xe Kho nhận Kho công nợ Hàng đã giao Đơn hàng 5 đơn Kh…" at bounding box center [186, 157] width 335 height 282
click at [114, 7] on icon "plus" at bounding box center [113, 7] width 4 height 4
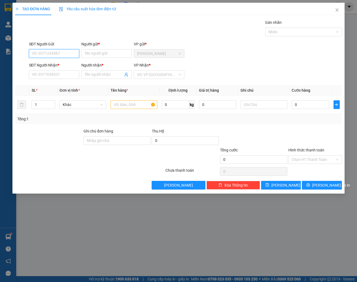
click at [50, 56] on input "SĐT Người Gửi" at bounding box center [54, 53] width 50 height 9
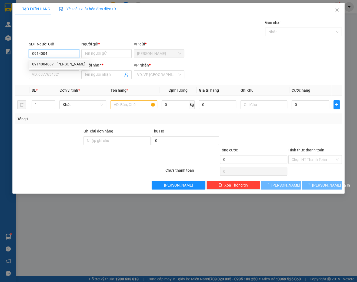
click at [53, 62] on div "0914004887 - MỘNG TƯỜNG" at bounding box center [58, 64] width 53 height 6
type input "0914004887"
type input "[PERSON_NAME]"
type input "0967268898"
type input "LABO SMILE"
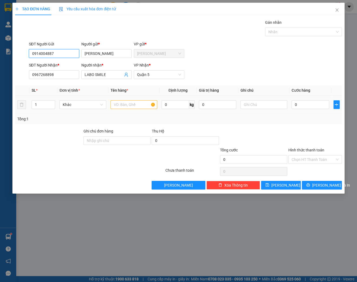
type input "0914004887"
click at [123, 104] on input "text" at bounding box center [133, 104] width 47 height 9
type input "HỘP"
click at [301, 102] on input "0" at bounding box center [310, 104] width 38 height 9
type input "2"
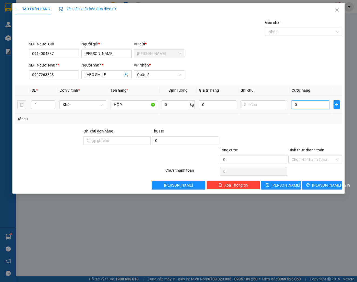
type input "2"
type input "20"
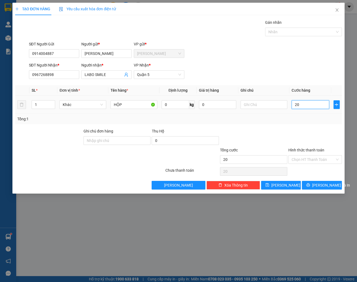
type input "200"
type input "2.000"
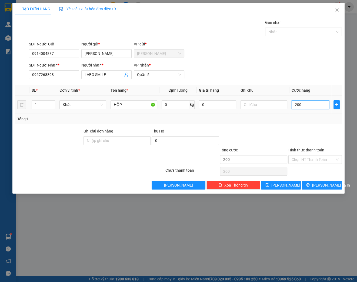
type input "2.000"
type input "20.000"
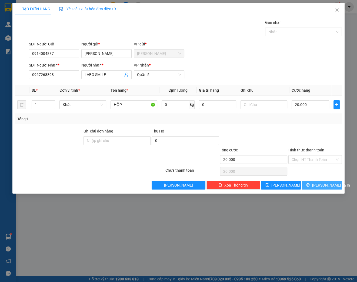
click at [325, 186] on span "Lưu và In" at bounding box center [331, 185] width 38 height 6
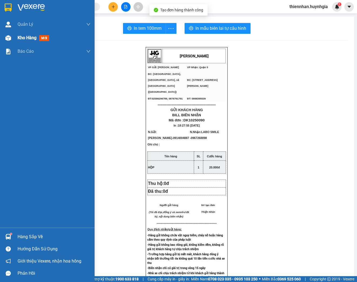
click at [9, 39] on img at bounding box center [8, 38] width 6 height 6
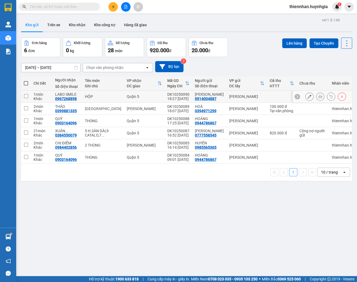
click at [307, 98] on icon at bounding box center [309, 97] width 4 height 4
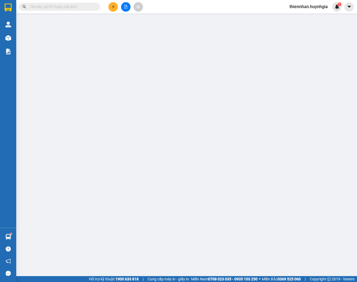
type input "0914004887"
type input "[PERSON_NAME]"
type input "0967268898"
type input "LABO SMILE"
type input "20.000"
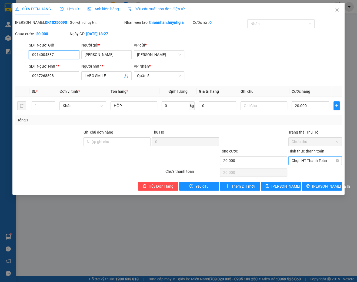
click at [320, 164] on span "Chọn HT Thanh Toán" at bounding box center [314, 160] width 47 height 8
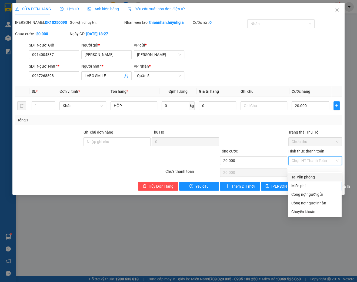
click at [312, 175] on div "Tại văn phòng" at bounding box center [314, 177] width 47 height 6
type input "0"
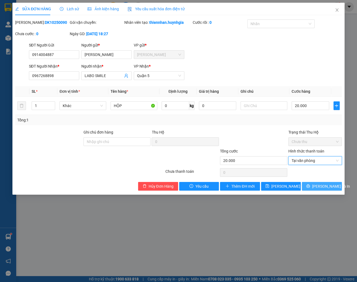
click at [326, 189] on span "Lưu và In" at bounding box center [331, 186] width 38 height 6
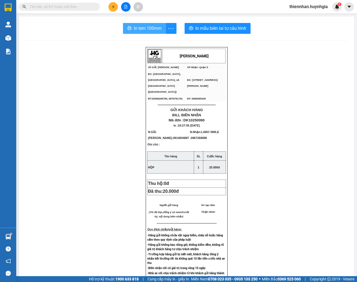
click at [141, 31] on span "In tem 100mm" at bounding box center [148, 28] width 28 height 7
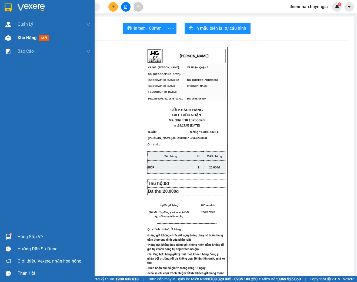
click at [7, 40] on img at bounding box center [8, 38] width 6 height 6
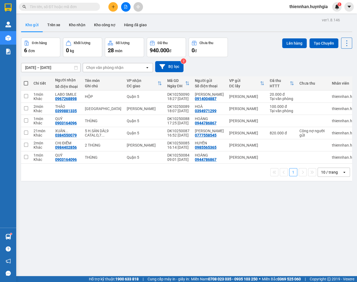
click at [259, 38] on div "Đơn hàng 6 đơn Khối lượng 0 kg Số lượng 28 món Đã thu 940.000 đ Chưa thu 0 đ Lê…" at bounding box center [186, 47] width 331 height 19
drag, startPoint x: 244, startPoint y: 225, endPoint x: 249, endPoint y: 223, distance: 5.3
click at [244, 224] on div "ver 1.8.146 Kho gửi Trên xe Kho nhận Kho công nợ Hàng đã giao Đơn hàng 6 đơn Kh…" at bounding box center [186, 157] width 335 height 282
click at [243, 25] on div "Kho gửi Trên xe Kho nhận Kho công nợ Hàng đã giao" at bounding box center [186, 25] width 331 height 14
click at [105, 216] on div "ver 1.8.146 Kho gửi Trên xe Kho nhận Kho công nợ Hàng đã giao Đơn hàng 6 đơn Kh…" at bounding box center [186, 157] width 335 height 282
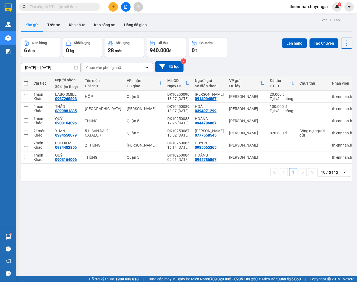
click at [106, 6] on div "Kết quả tìm kiếm ( 1 ) Bộ lọc Mã ĐH Trạng thái Món hàng Thu hộ Tổng cước Chưa c…" at bounding box center [73, 6] width 146 height 9
click at [118, 9] on div at bounding box center [125, 6] width 41 height 9
click at [114, 8] on icon "plus" at bounding box center [113, 7] width 4 height 4
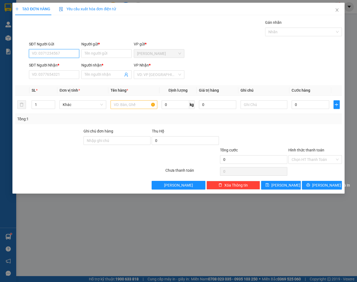
click at [67, 52] on input "SĐT Người Gửi" at bounding box center [54, 53] width 50 height 9
click at [67, 65] on div "0933152352 - TRẦN GIA TUYỀN" at bounding box center [58, 64] width 53 height 6
type input "0933152352"
type input "[PERSON_NAME] [PERSON_NAME]"
type input "0987299318"
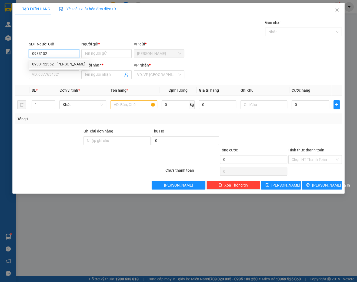
type input "LIÊM"
type input "0933152352"
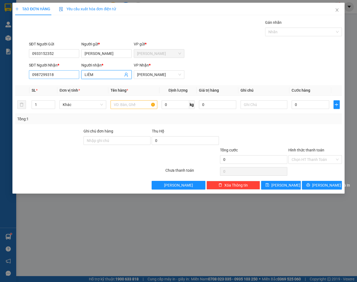
drag, startPoint x: 96, startPoint y: 75, endPoint x: 77, endPoint y: 75, distance: 19.4
click at [77, 75] on div "SĐT Người Nhận * 0987299318 Người nhận * LIÊM LIÊM VP Nhận * Phạm Ngũ Lão" at bounding box center [185, 71] width 315 height 19
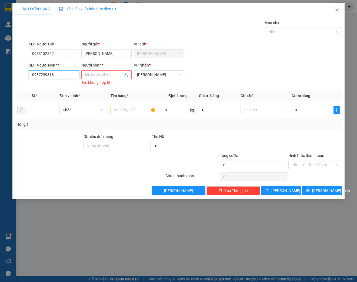
drag, startPoint x: 39, startPoint y: 75, endPoint x: 0, endPoint y: 76, distance: 39.2
click at [0, 76] on div "TẠO ĐƠN HÀNG Yêu cầu xuất hóa đơn điện tử Transit Pickup Surcharge Ids Transit …" at bounding box center [178, 141] width 357 height 282
click at [49, 92] on div "0769464092 - HÀ" at bounding box center [58, 94] width 53 height 6
type input "0769464092"
type input "HÀ"
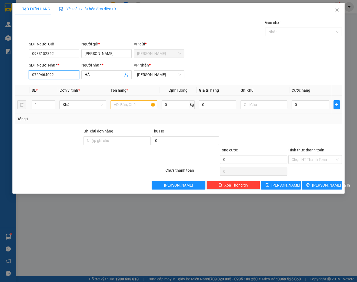
type input "0769464092"
click at [132, 104] on input "text" at bounding box center [133, 104] width 47 height 9
type input "THÙNG"
click at [309, 103] on input "0" at bounding box center [310, 104] width 38 height 9
type input "4"
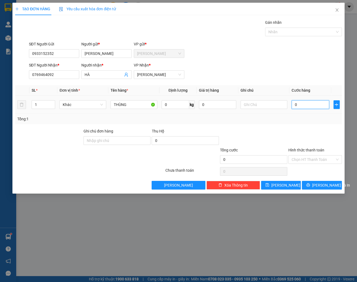
type input "4"
type input "40"
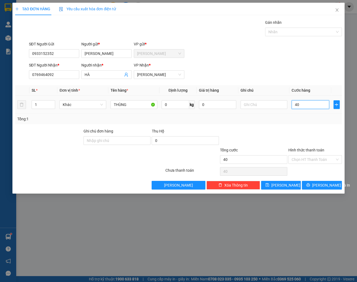
type input "400"
type input "4.000"
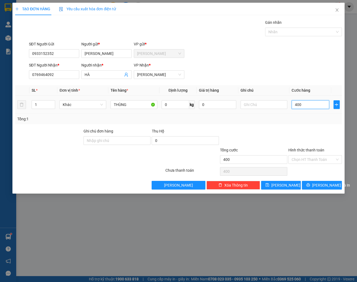
type input "4.000"
type input "40.000"
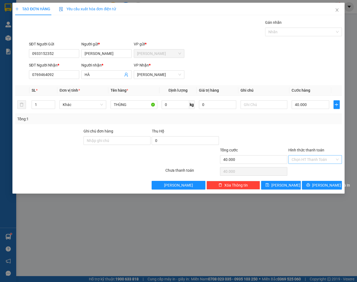
click at [309, 157] on input "Hình thức thanh toán" at bounding box center [312, 159] width 43 height 8
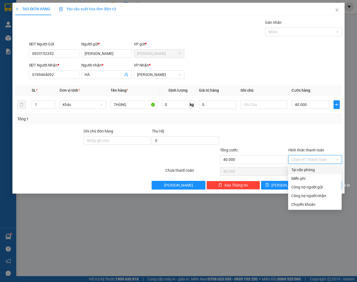
click at [305, 166] on div "Tại văn phòng" at bounding box center [314, 169] width 53 height 9
type input "0"
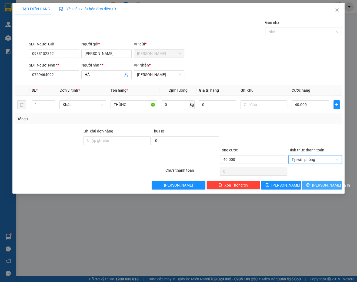
click at [326, 184] on span "Lưu và In" at bounding box center [331, 185] width 38 height 6
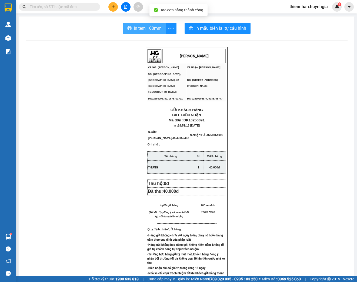
click at [135, 29] on span "In tem 100mm" at bounding box center [148, 28] width 28 height 7
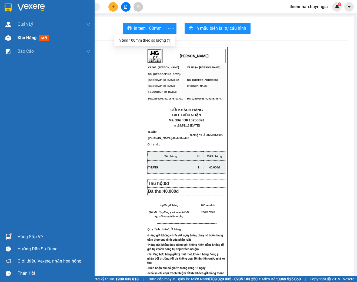
click at [11, 39] on img at bounding box center [8, 38] width 6 height 6
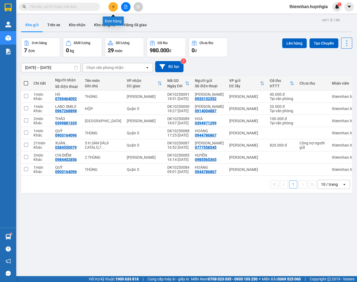
click at [112, 7] on icon "plus" at bounding box center [113, 7] width 4 height 4
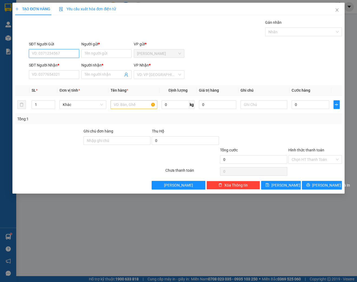
click at [51, 52] on input "SĐT Người Gửi" at bounding box center [54, 53] width 50 height 9
type input "0772437995"
click at [40, 66] on div "0772437995 - HIẾU" at bounding box center [54, 64] width 44 height 6
type input "HIẾU"
type input "0985013711"
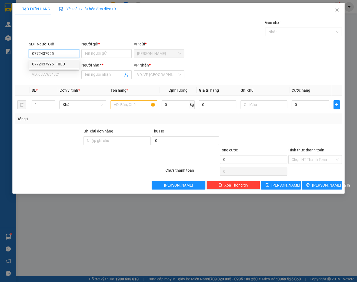
type input "[PERSON_NAME]"
type input "0772437995"
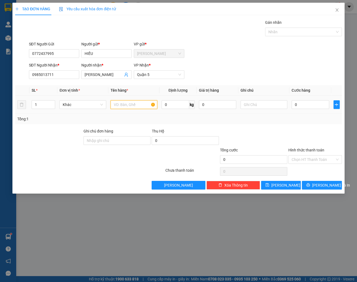
click at [126, 105] on input "text" at bounding box center [133, 104] width 47 height 9
type input "[GEOGRAPHIC_DATA]"
click at [310, 107] on input "0" at bounding box center [310, 104] width 38 height 9
type input "1"
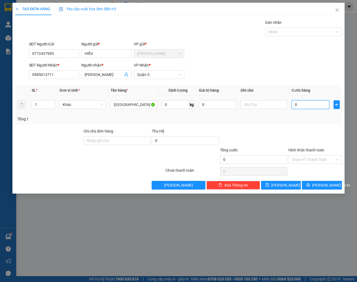
type input "1"
type input "10"
type input "100"
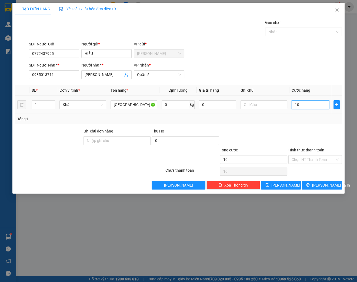
type input "100"
type input "1.000"
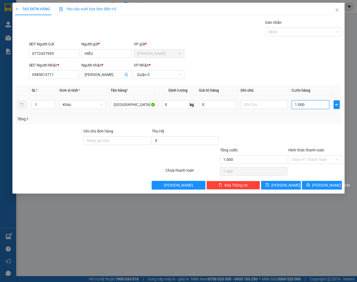
type input "10.000"
type input "100.000"
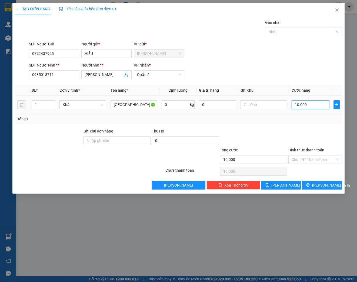
type input "100.000"
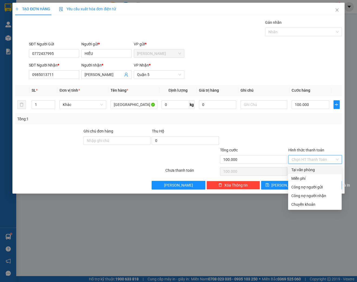
click at [319, 155] on input "Hình thức thanh toán" at bounding box center [312, 159] width 43 height 8
click at [310, 169] on div "Tại văn phòng" at bounding box center [314, 170] width 47 height 6
type input "0"
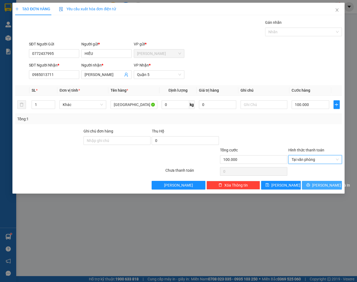
click at [317, 185] on button "Lưu và In" at bounding box center [322, 185] width 40 height 9
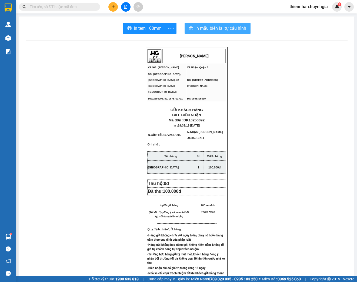
click at [205, 33] on button "In mẫu biên lai tự cấu hình" at bounding box center [217, 28] width 66 height 11
click at [145, 28] on span "In tem 100mm" at bounding box center [148, 28] width 28 height 7
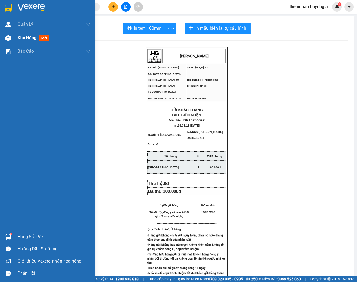
click at [7, 38] on img at bounding box center [8, 38] width 6 height 6
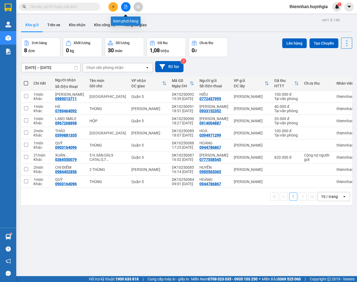
click at [111, 5] on icon "plus" at bounding box center [113, 7] width 4 height 4
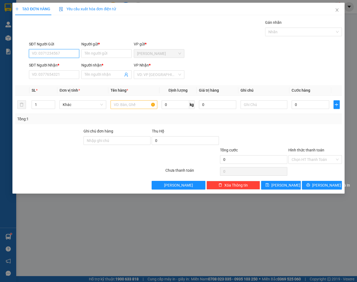
click at [55, 52] on input "SĐT Người Gửi" at bounding box center [54, 53] width 50 height 9
type input "0905824629"
click at [101, 50] on input "Người gửi *" at bounding box center [106, 53] width 50 height 9
type input "V"
drag, startPoint x: 89, startPoint y: 53, endPoint x: 83, endPoint y: 53, distance: 6.5
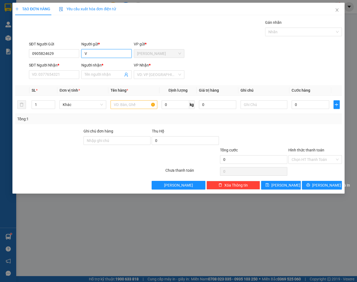
click at [83, 53] on input "V" at bounding box center [106, 53] width 50 height 9
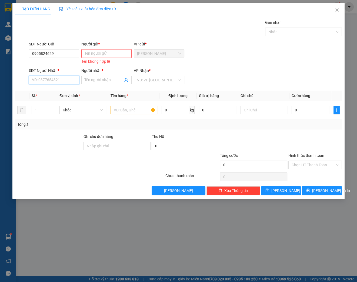
click at [61, 83] on input "SĐT Người Nhận *" at bounding box center [54, 80] width 50 height 9
type input "0908916789"
click at [108, 82] on input "Người nhận *" at bounding box center [104, 80] width 38 height 6
click at [104, 54] on input "Người gửi *" at bounding box center [106, 53] width 50 height 9
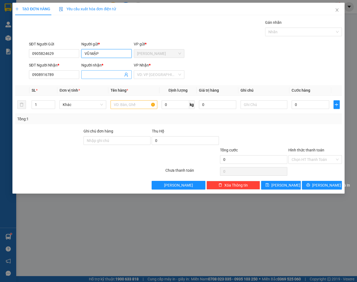
type input "VŨ MẬP"
click at [90, 73] on input "Người nhận *" at bounding box center [104, 75] width 38 height 6
click at [147, 16] on div "TẠO ĐƠN HÀNG Yêu cầu xuất hóa đơn điện tử Transit Pickup Surcharge Ids Transit …" at bounding box center [178, 96] width 327 height 187
drag, startPoint x: 100, startPoint y: 75, endPoint x: 91, endPoint y: 74, distance: 9.5
click at [91, 74] on input "VŨ MẬP" at bounding box center [104, 75] width 38 height 6
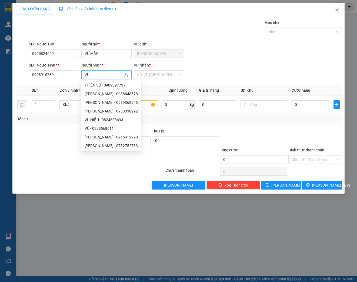
type input "VŨ"
drag, startPoint x: 231, startPoint y: 47, endPoint x: 234, endPoint y: 48, distance: 2.8
click at [232, 47] on div "SĐT Người Gửi 0905824629 Người gửi * VŨ MẬP VP gửi * Diên Khánh" at bounding box center [185, 50] width 315 height 19
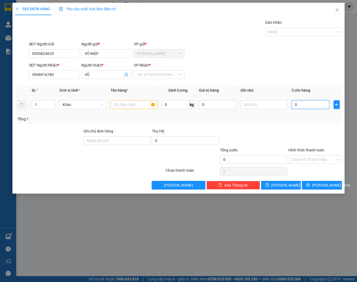
click at [308, 103] on input "0" at bounding box center [310, 104] width 38 height 9
click at [330, 161] on input "Hình thức thanh toán" at bounding box center [312, 159] width 43 height 8
drag, startPoint x: 325, startPoint y: 120, endPoint x: 323, endPoint y: 140, distance: 20.2
click at [325, 120] on div "Tổng: 1" at bounding box center [178, 119] width 322 height 6
click at [325, 156] on input "Hình thức thanh toán" at bounding box center [312, 159] width 43 height 8
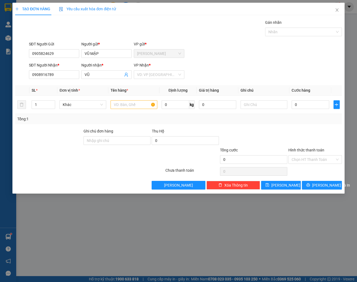
click at [333, 117] on div "Tổng: 1" at bounding box center [178, 119] width 322 height 6
click at [134, 103] on input "text" at bounding box center [133, 104] width 47 height 9
click at [321, 187] on span "Lưu và In" at bounding box center [331, 185] width 38 height 6
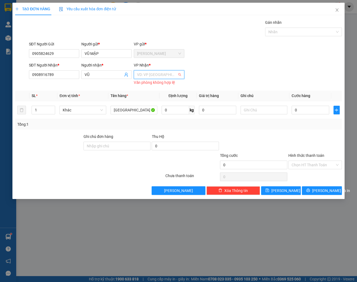
click at [163, 74] on input "search" at bounding box center [157, 74] width 40 height 8
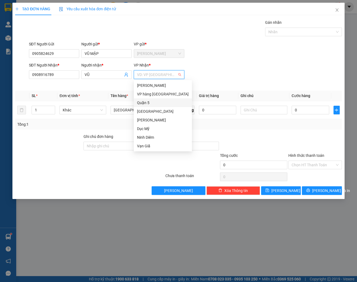
click at [147, 101] on div "Quận 5" at bounding box center [163, 103] width 52 height 6
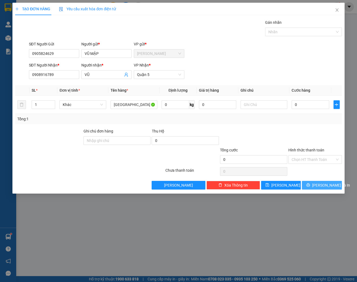
click at [322, 181] on button "Lưu và In" at bounding box center [322, 185] width 40 height 9
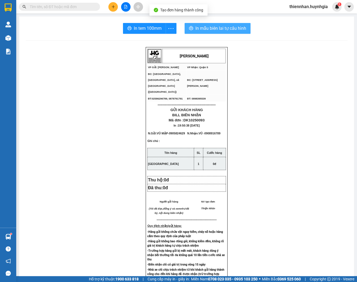
click at [213, 28] on span "In mẫu biên lai tự cấu hình" at bounding box center [220, 28] width 51 height 7
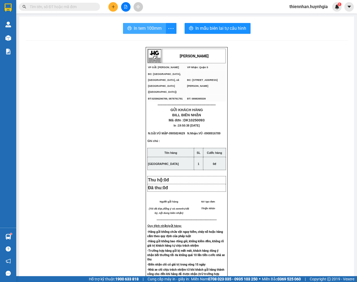
click at [150, 32] on button "In tem 100mm" at bounding box center [144, 28] width 43 height 11
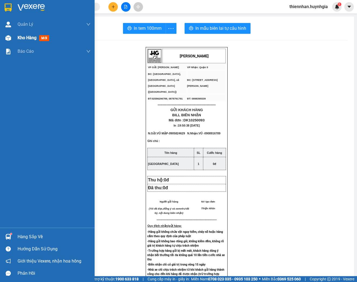
click at [9, 39] on img at bounding box center [8, 38] width 6 height 6
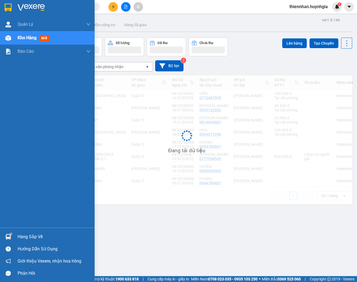
click at [23, 38] on span "Kho hàng" at bounding box center [27, 37] width 19 height 5
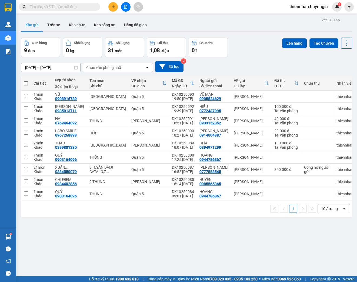
click at [240, 33] on div "ver 1.8.146 Kho gửi Trên xe Kho nhận Kho công nợ Hàng đã giao Đơn hàng 9 đơn Kh…" at bounding box center [186, 157] width 335 height 282
click at [214, 30] on div "Kho gửi Trên xe Kho nhận Kho công nợ Hàng đã giao" at bounding box center [186, 25] width 331 height 14
click at [255, 18] on div "Kho gửi Trên xe Kho nhận Kho công nợ Hàng đã giao" at bounding box center [186, 25] width 331 height 14
click at [307, 171] on icon at bounding box center [309, 169] width 4 height 4
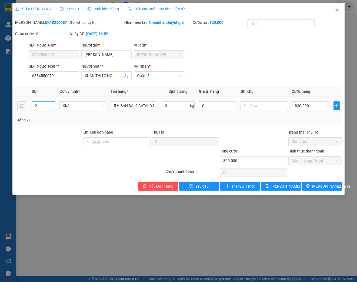
click at [38, 110] on input "21" at bounding box center [43, 106] width 23 height 8
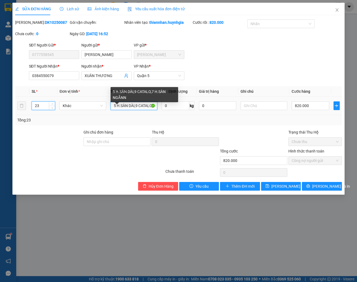
click at [139, 110] on input "5 H.SÀN DÀI,9 CATALO,7 H.SÀN NGẮNN" at bounding box center [133, 105] width 47 height 9
click at [136, 110] on input "5 H.SÀN DÀI,9 CATALO,7 H.SÀN NGẮNN" at bounding box center [133, 105] width 47 height 9
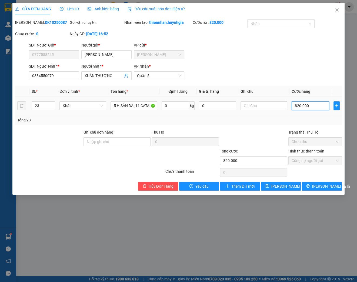
click at [298, 110] on input "820.000" at bounding box center [310, 105] width 38 height 9
click at [313, 125] on div "Tổng: 23" at bounding box center [178, 120] width 327 height 10
click at [327, 146] on span "Chưa thu" at bounding box center [314, 141] width 47 height 8
click at [338, 8] on span "Close" at bounding box center [336, 10] width 15 height 15
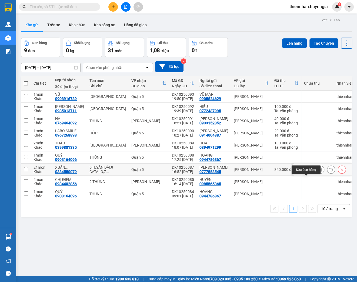
click at [307, 171] on icon at bounding box center [309, 169] width 4 height 4
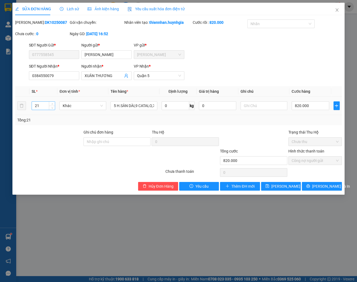
click at [44, 109] on input "21" at bounding box center [43, 106] width 23 height 8
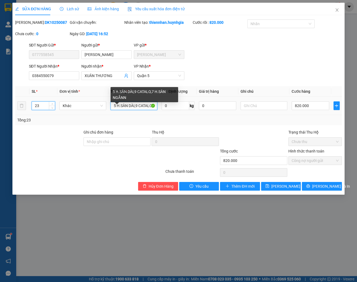
click at [137, 110] on input "5 H.SÀN DÀI,9 CATALO,7 H.SÀN NGẮNN" at bounding box center [133, 105] width 47 height 9
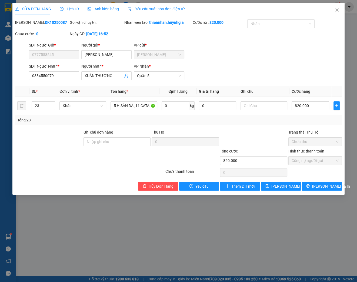
click at [233, 123] on div "Tổng: 23" at bounding box center [178, 120] width 322 height 6
click at [303, 110] on input "820.000" at bounding box center [310, 105] width 38 height 9
drag, startPoint x: 304, startPoint y: 123, endPoint x: 309, endPoint y: 123, distance: 5.7
click at [304, 123] on div "Tổng: 23" at bounding box center [178, 120] width 322 height 6
click at [327, 146] on span "Chưa thu" at bounding box center [314, 141] width 47 height 8
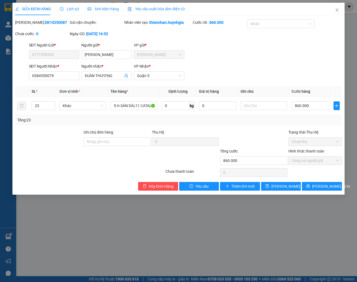
click at [337, 164] on span "Công nợ người gửi" at bounding box center [314, 160] width 47 height 8
click at [301, 164] on span "Công nợ người gửi" at bounding box center [314, 160] width 47 height 8
click at [274, 135] on div at bounding box center [253, 138] width 68 height 19
click at [324, 189] on span "Lưu và In" at bounding box center [331, 186] width 38 height 6
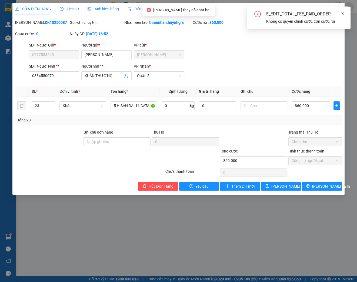
click at [342, 13] on icon "close" at bounding box center [343, 14] width 4 height 4
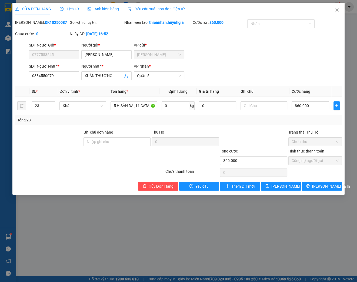
click at [353, 38] on div "SỬA ĐƠN HÀNG Lịch sử Ảnh kiện hàng Yêu cầu xuất hóa đơn điện tử Total Paid Fee …" at bounding box center [178, 141] width 357 height 282
drag, startPoint x: 194, startPoint y: 238, endPoint x: 324, endPoint y: 121, distance: 174.8
click at [205, 230] on div "SỬA ĐƠN HÀNG Lịch sử Ảnh kiện hàng Yêu cầu xuất hóa đơn điện tử Total Paid Fee …" at bounding box center [178, 141] width 357 height 282
click at [338, 14] on span "Close" at bounding box center [336, 10] width 15 height 15
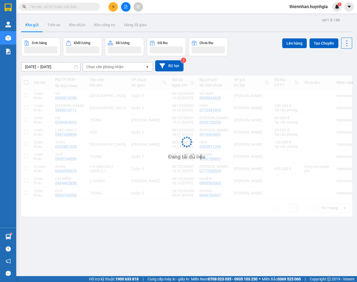
click at [337, 12] on div "Kết quả tìm kiếm ( 1 ) Bộ lọc Mã ĐH Trạng thái Món hàng Thu hộ Tổng cước Chưa c…" at bounding box center [178, 7] width 357 height 14
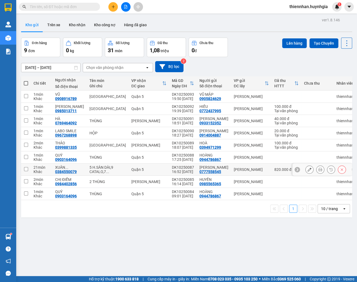
click at [295, 171] on icon at bounding box center [297, 169] width 4 height 4
click at [347, 171] on icon at bounding box center [349, 169] width 4 height 4
click at [264, 32] on div "Kho gửi Trên xe Kho nhận Kho công nợ Hàng đã giao" at bounding box center [186, 25] width 331 height 14
click at [307, 171] on icon at bounding box center [309, 169] width 4 height 4
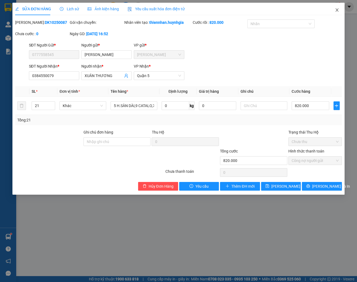
click at [334, 11] on span "Close" at bounding box center [336, 10] width 15 height 15
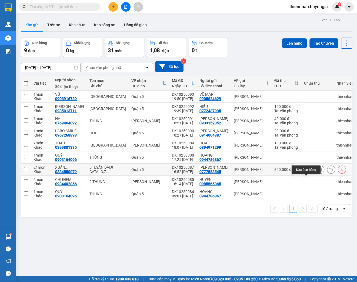
click at [307, 171] on icon at bounding box center [309, 169] width 4 height 4
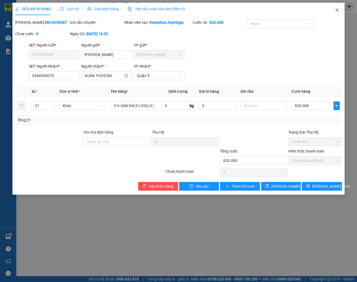
click at [337, 11] on icon "close" at bounding box center [337, 10] width 4 height 4
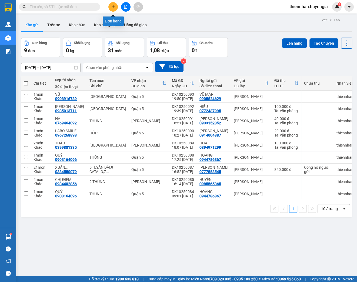
click at [115, 5] on button at bounding box center [112, 6] width 9 height 9
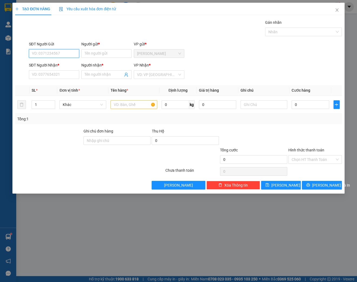
click at [54, 52] on input "SĐT Người Gửi" at bounding box center [54, 53] width 50 height 9
click at [73, 63] on div "0777558545 - THANH HUY" at bounding box center [62, 64] width 61 height 6
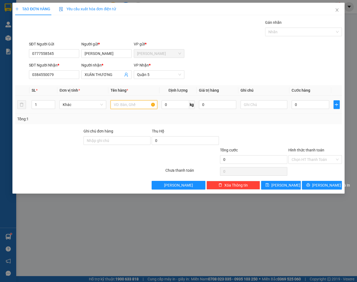
click at [132, 105] on input "text" at bounding box center [133, 104] width 47 height 9
drag, startPoint x: 42, startPoint y: 104, endPoint x: 35, endPoint y: 104, distance: 6.2
click at [35, 104] on input "1" at bounding box center [43, 104] width 23 height 8
click at [120, 106] on input "text" at bounding box center [133, 104] width 47 height 9
click at [304, 103] on input "0" at bounding box center [310, 104] width 38 height 9
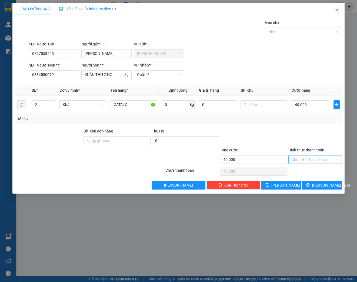
click at [309, 160] on input "Hình thức thanh toán" at bounding box center [312, 159] width 43 height 8
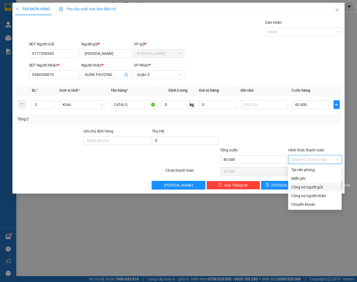
click at [318, 188] on div "Công nợ người gửi" at bounding box center [314, 187] width 47 height 6
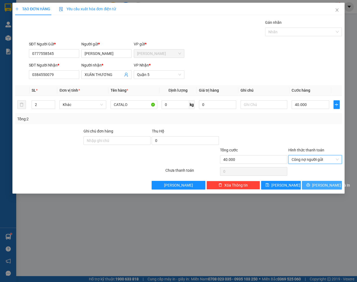
click at [327, 186] on span "Lưu và In" at bounding box center [331, 185] width 38 height 6
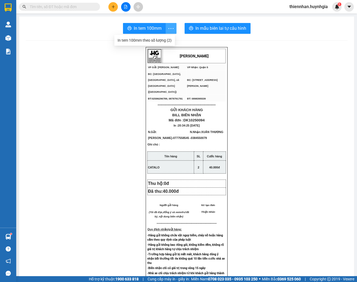
click at [168, 29] on icon "more" at bounding box center [170, 28] width 7 height 7
click at [137, 42] on div "In tem 100mm theo số lượng (2)" at bounding box center [144, 40] width 54 height 6
click at [169, 30] on icon "more" at bounding box center [170, 28] width 7 height 7
click at [164, 40] on div "In tem 100mm theo số lượng (2)" at bounding box center [144, 40] width 54 height 6
click at [143, 28] on span "In tem 100mm" at bounding box center [148, 28] width 28 height 7
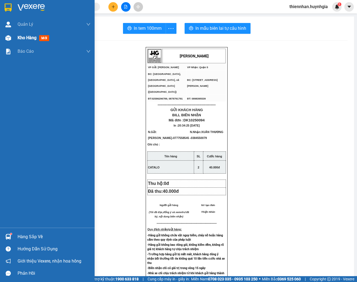
drag, startPoint x: 5, startPoint y: 38, endPoint x: 23, endPoint y: 34, distance: 18.0
click at [5, 38] on img at bounding box center [8, 38] width 6 height 6
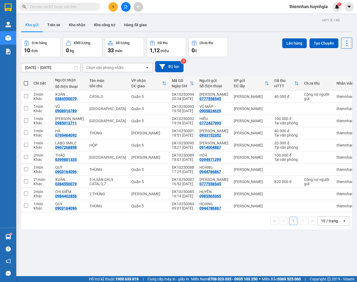
click at [258, 21] on div "Kho gửi Trên xe Kho nhận Kho công nợ Hàng đã giao" at bounding box center [186, 25] width 331 height 14
click at [241, 21] on div "Kho gửi Trên xe Kho nhận Kho công nợ Hàng đã giao" at bounding box center [186, 25] width 331 height 14
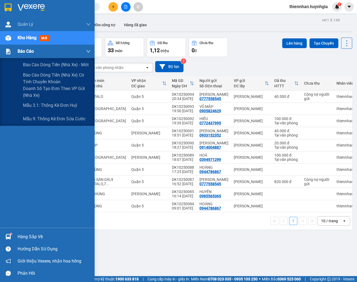
click at [9, 54] on img at bounding box center [8, 52] width 6 height 6
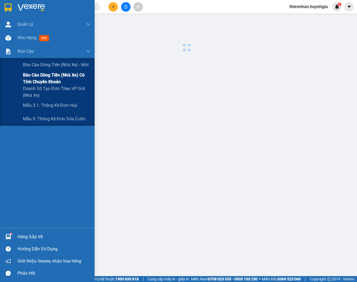
click at [28, 78] on span "Báo cáo dòng tiền (nhà xe) có tính chuyển khoản" at bounding box center [57, 79] width 68 height 14
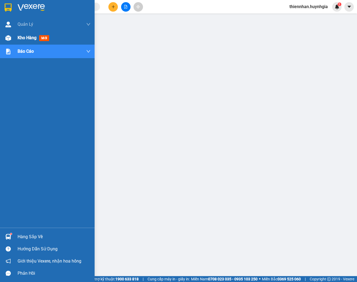
click at [8, 39] on img at bounding box center [8, 38] width 6 height 6
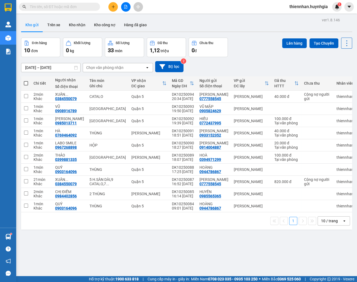
click at [26, 82] on span at bounding box center [26, 83] width 4 height 4
click at [26, 80] on input "checkbox" at bounding box center [26, 80] width 0 height 0
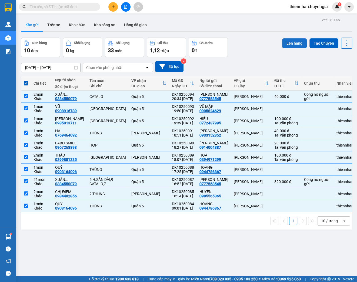
click at [293, 44] on button "Lên hàng" at bounding box center [294, 43] width 25 height 10
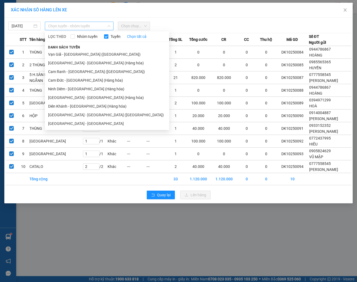
click at [86, 27] on span "Chọn tuyến - nhóm tuyến" at bounding box center [79, 26] width 62 height 8
click at [73, 106] on li "Diên Khánh - Sài Gòn (Hàng hóa)" at bounding box center [107, 106] width 124 height 9
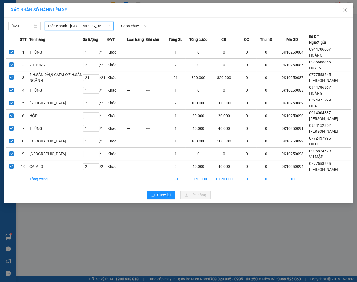
click at [136, 22] on span "Chọn chuyến" at bounding box center [134, 26] width 26 height 8
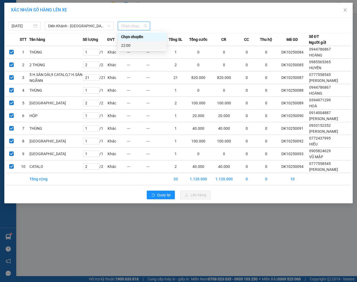
click at [127, 44] on div "22:00" at bounding box center [142, 45] width 42 height 6
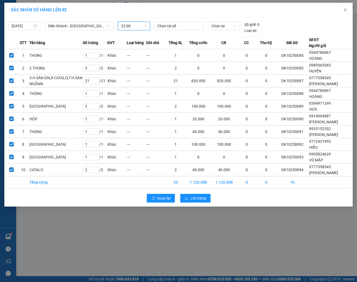
click at [196, 205] on div "Quay lại Lên hàng" at bounding box center [178, 198] width 345 height 14
click at [195, 201] on span "Lên hàng" at bounding box center [198, 198] width 16 height 6
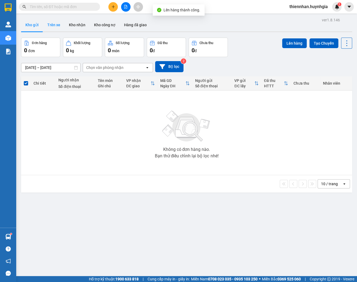
click at [50, 25] on button "Trên xe" at bounding box center [54, 24] width 22 height 13
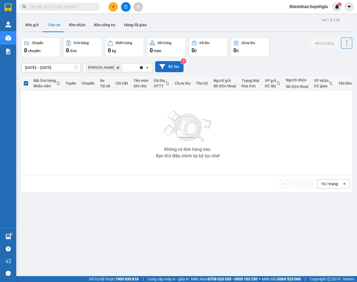
click at [171, 66] on button "Bộ lọc" at bounding box center [169, 66] width 28 height 11
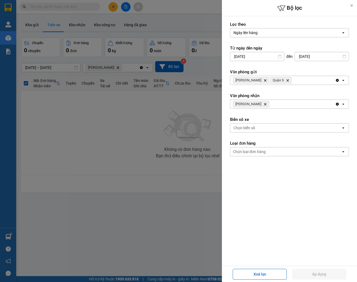
click at [206, 7] on div at bounding box center [178, 141] width 357 height 282
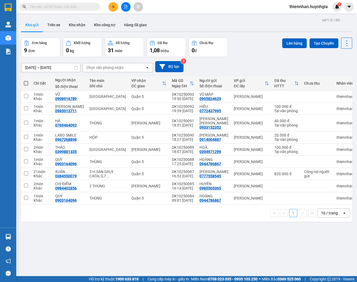
drag, startPoint x: 230, startPoint y: 26, endPoint x: 311, endPoint y: 15, distance: 81.5
click at [231, 26] on div "Kho gửi Trên xe Kho nhận Kho công nợ Hàng đã giao" at bounding box center [186, 25] width 331 height 14
